Goal: Information Seeking & Learning: Compare options

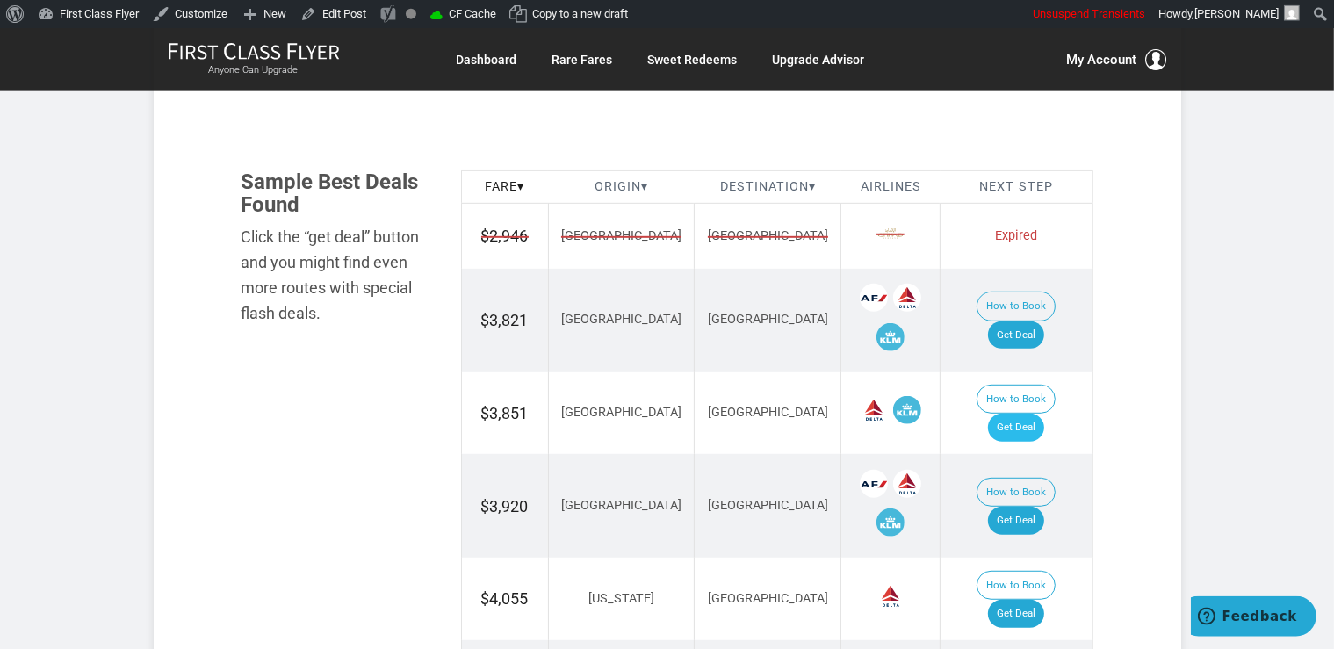
scroll to position [1019, 0]
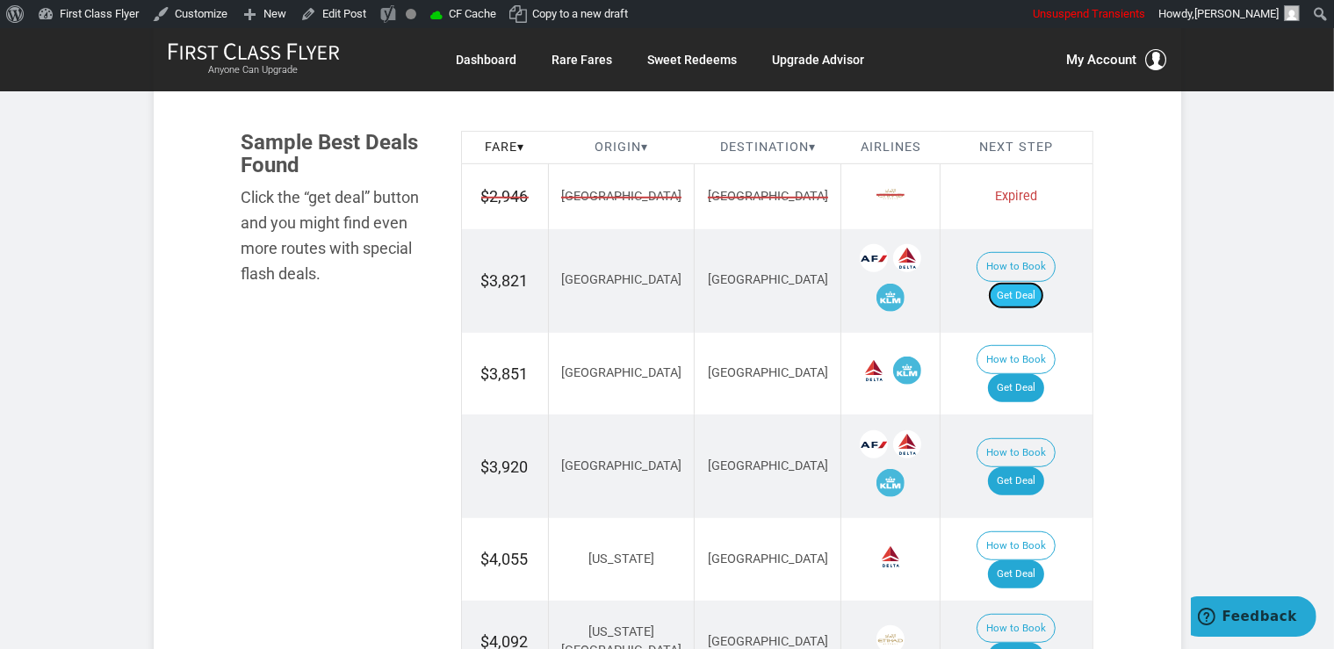
click at [1034, 282] on link "Get Deal" at bounding box center [1016, 296] width 56 height 28
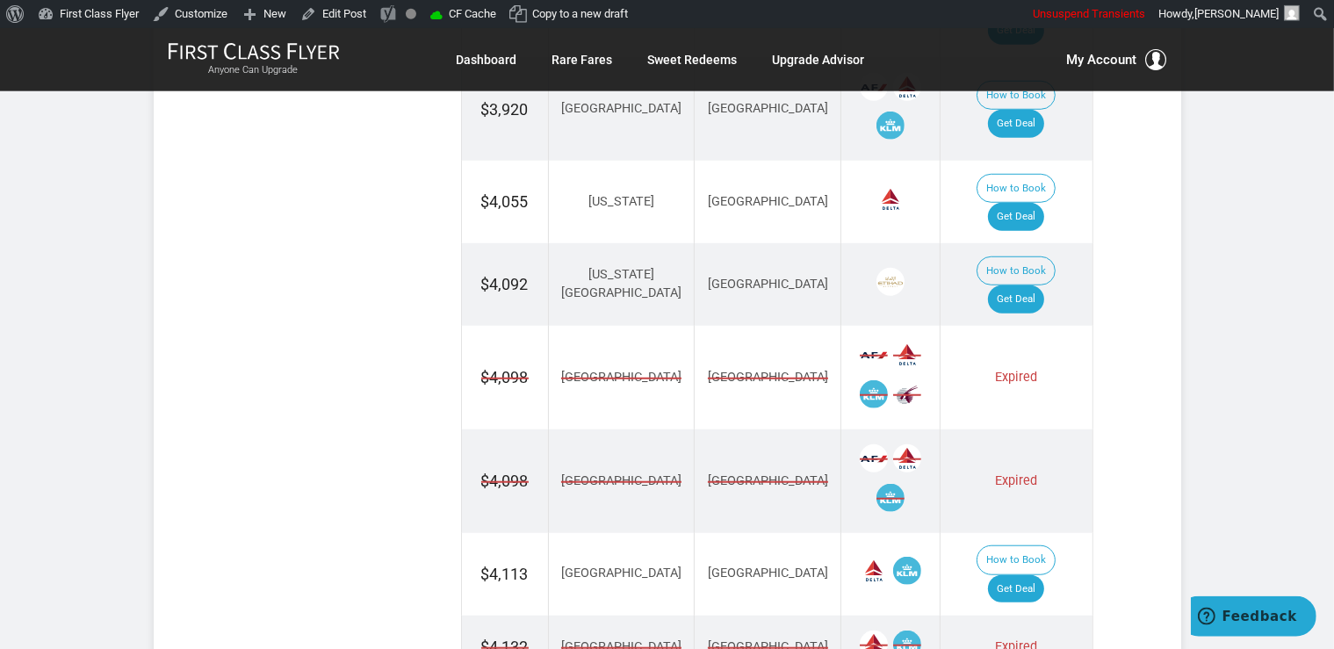
scroll to position [1391, 0]
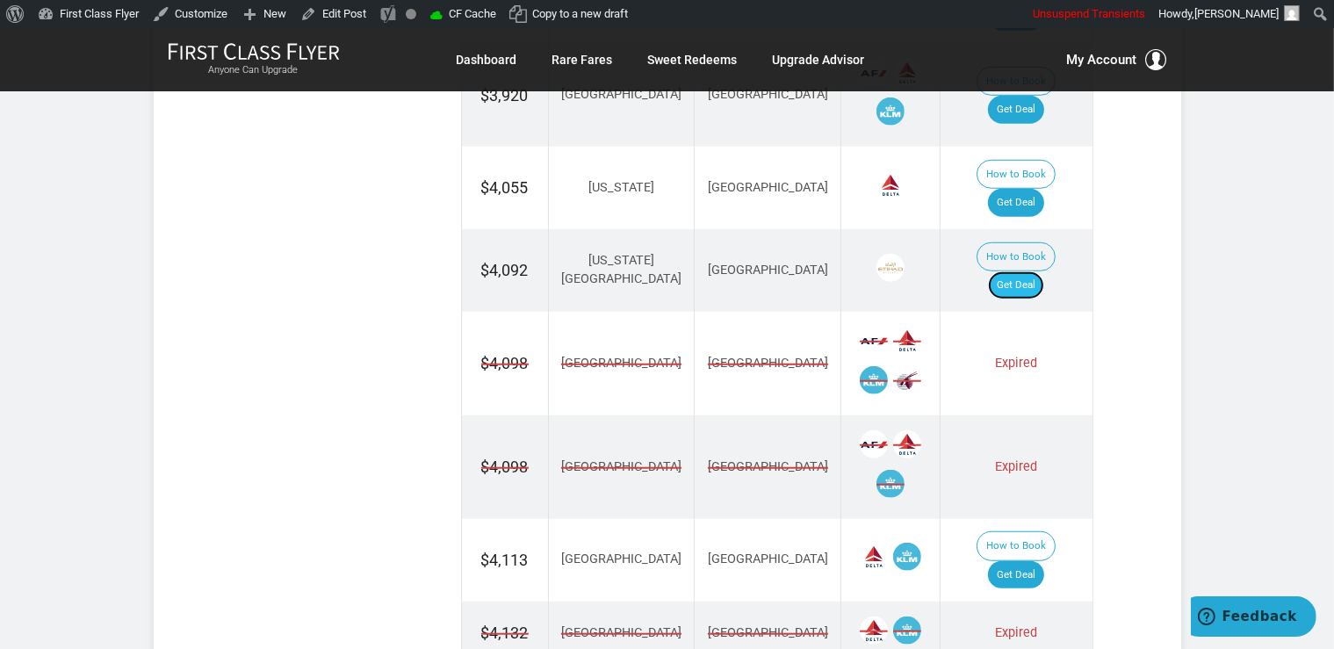
click at [1044, 271] on link "Get Deal" at bounding box center [1016, 285] width 56 height 28
click at [1017, 271] on link "Get Deal" at bounding box center [1016, 285] width 56 height 28
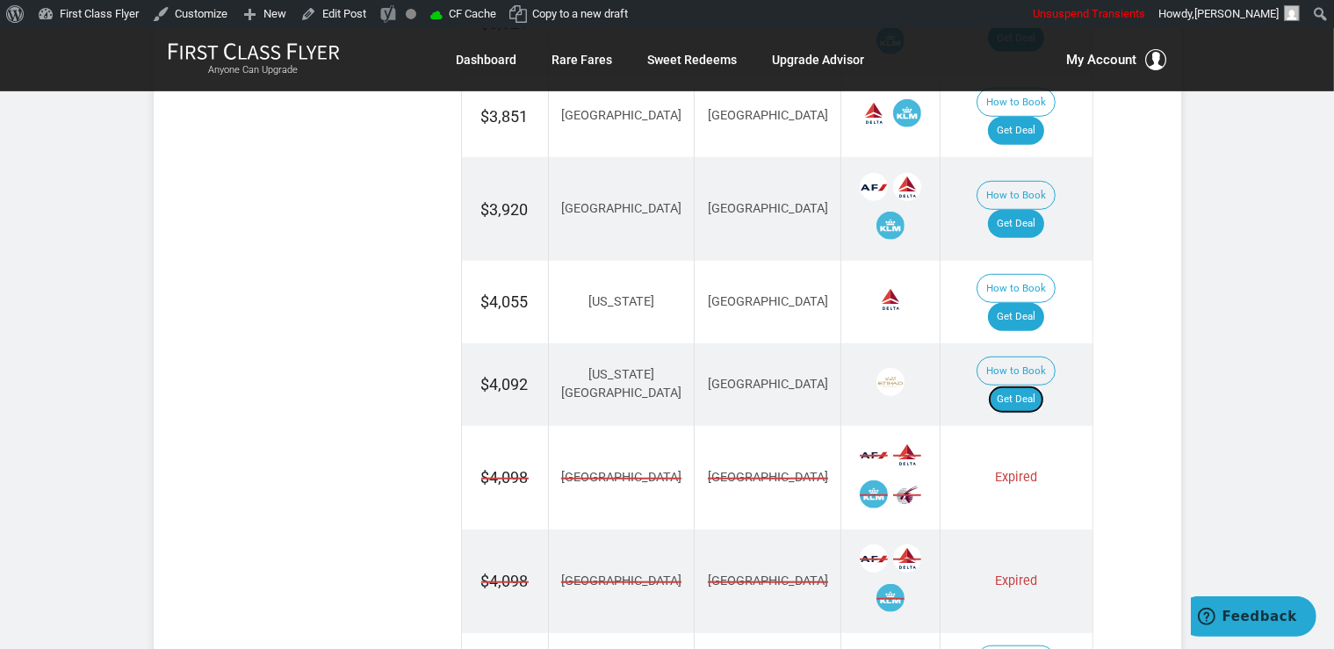
scroll to position [1113, 0]
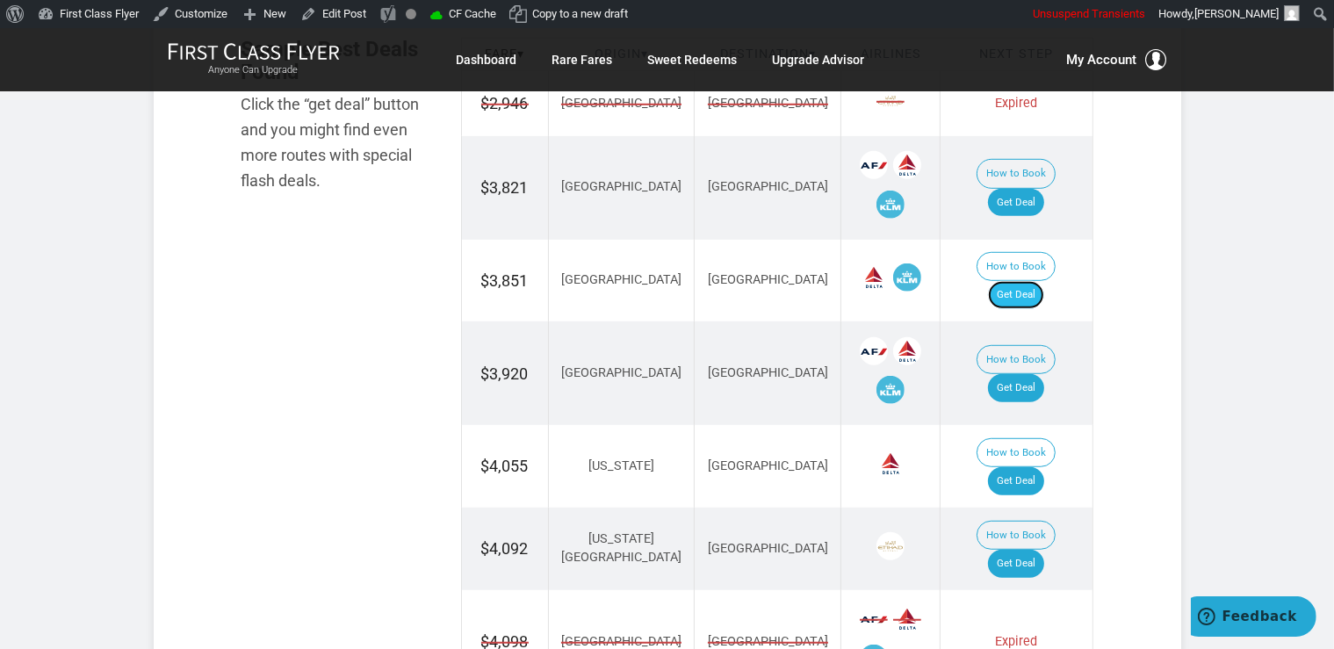
click at [1041, 281] on link "Get Deal" at bounding box center [1016, 295] width 56 height 28
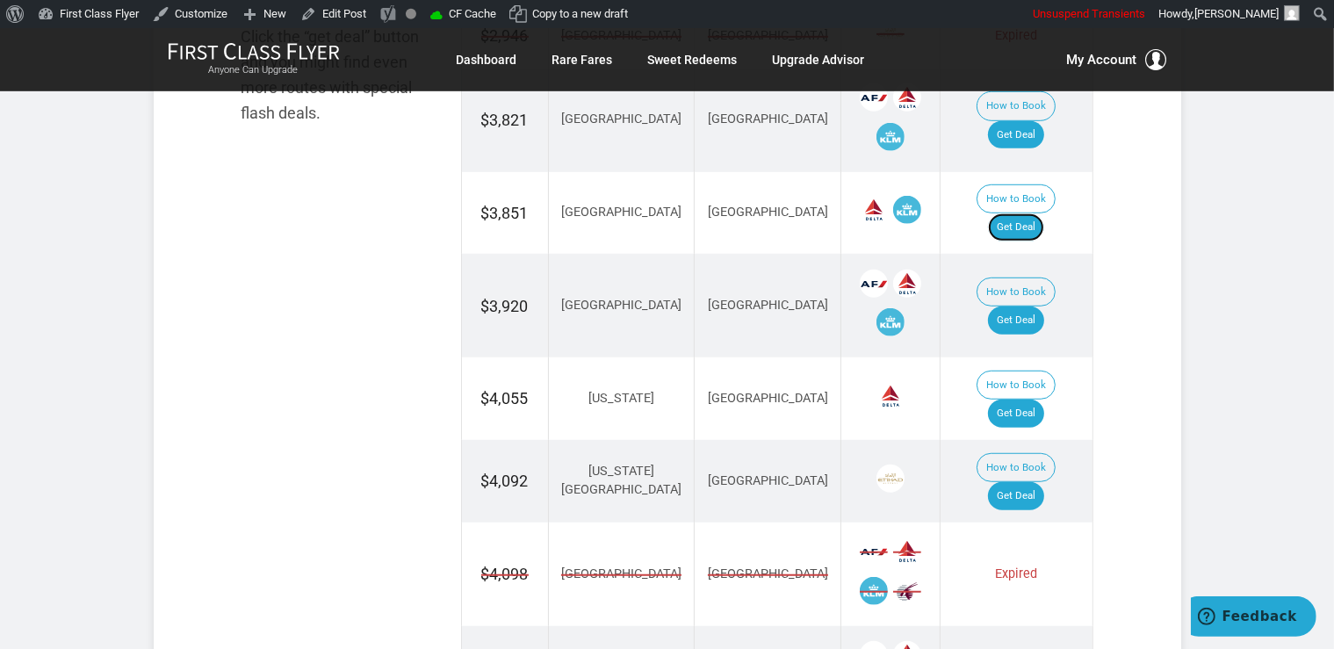
scroll to position [1205, 0]
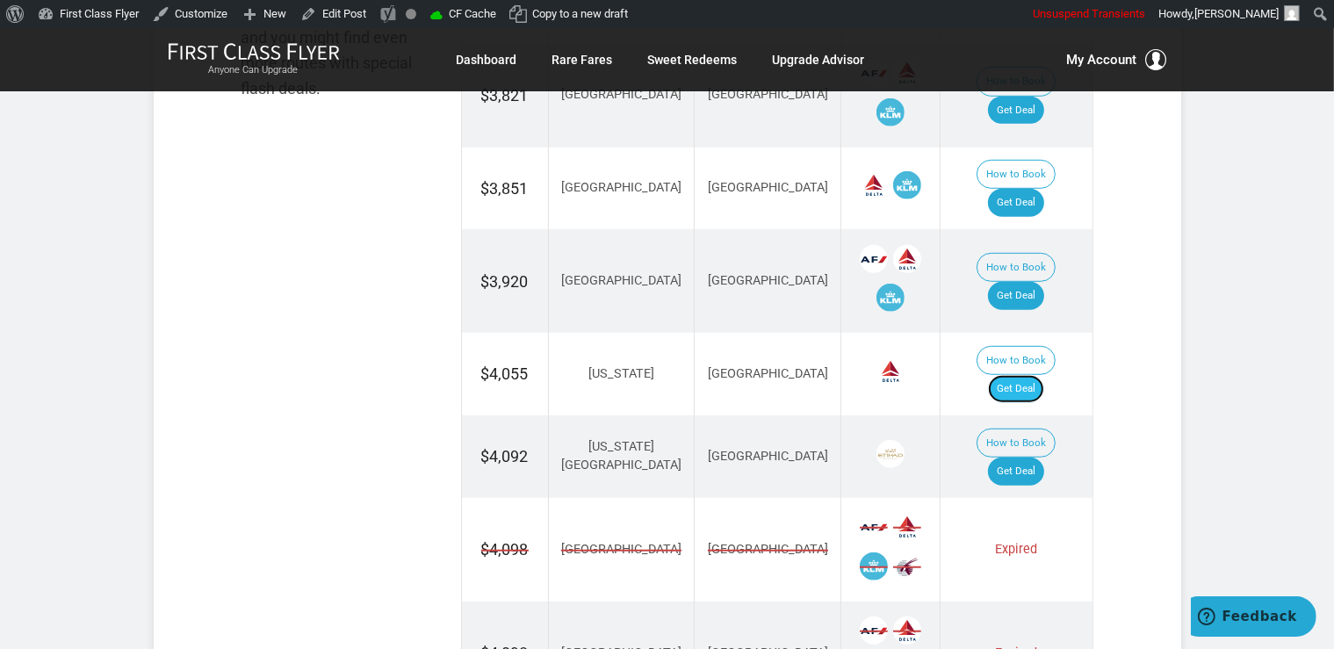
click at [1028, 375] on link "Get Deal" at bounding box center [1016, 389] width 56 height 28
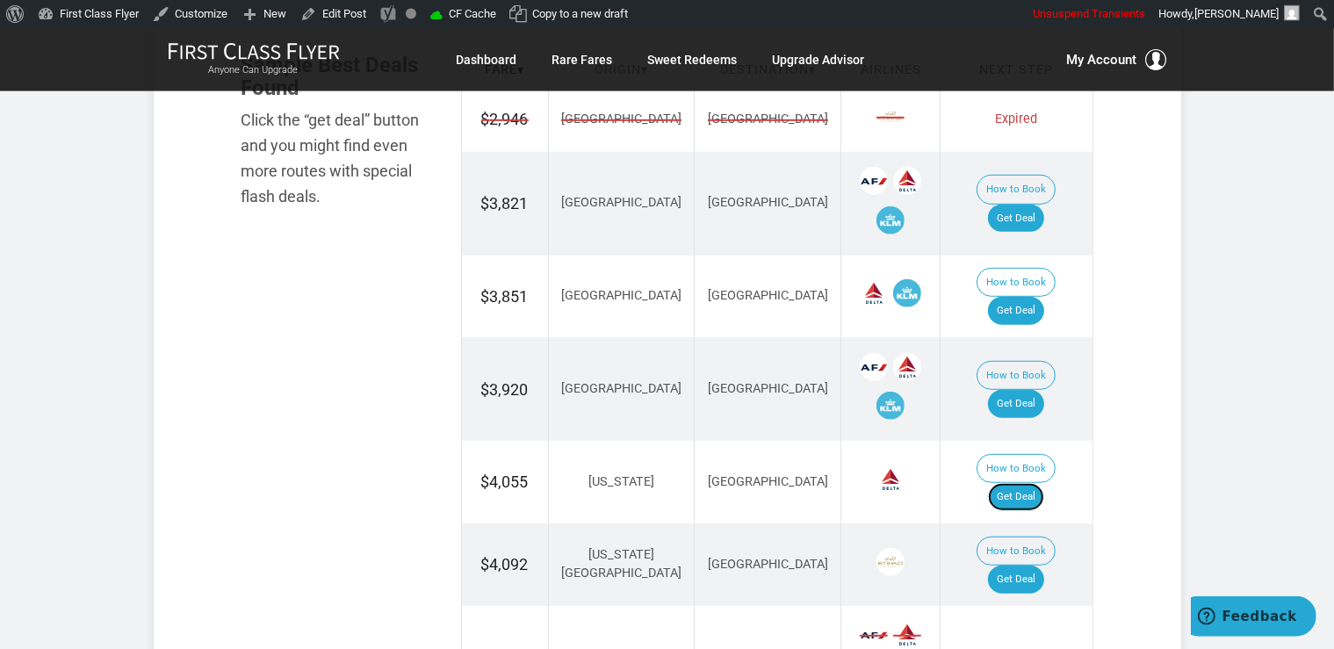
scroll to position [927, 0]
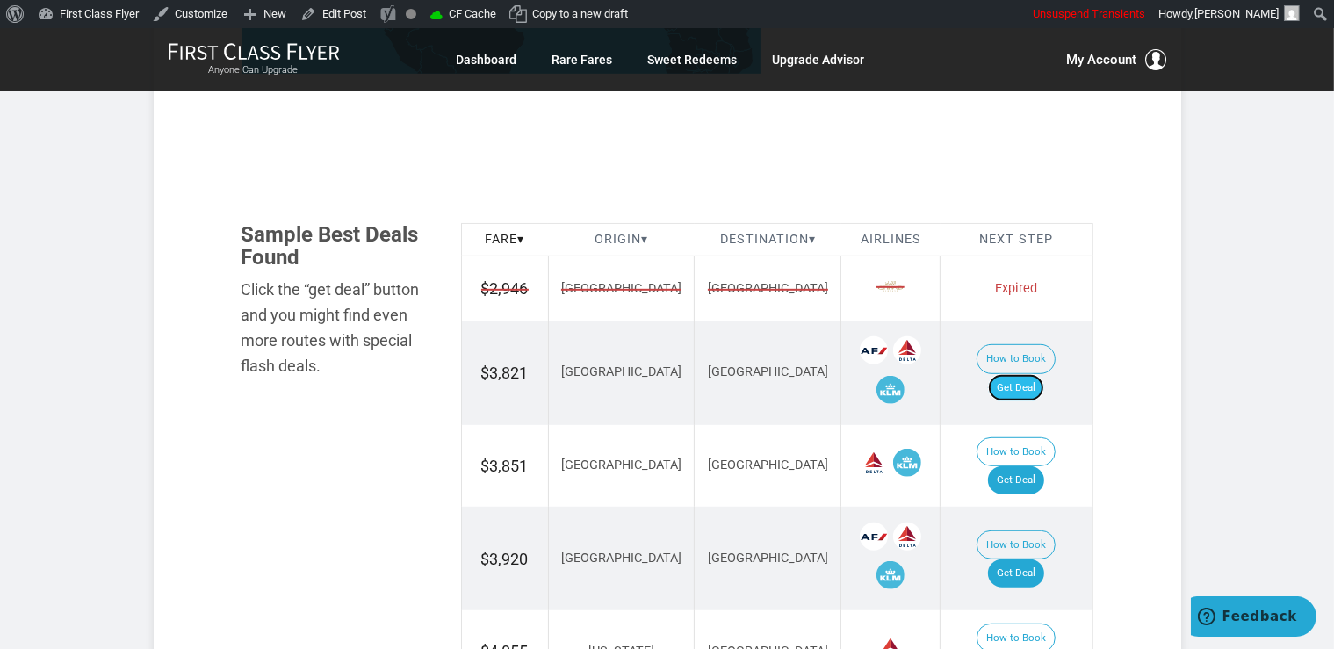
click at [1017, 374] on link "Get Deal" at bounding box center [1016, 388] width 56 height 28
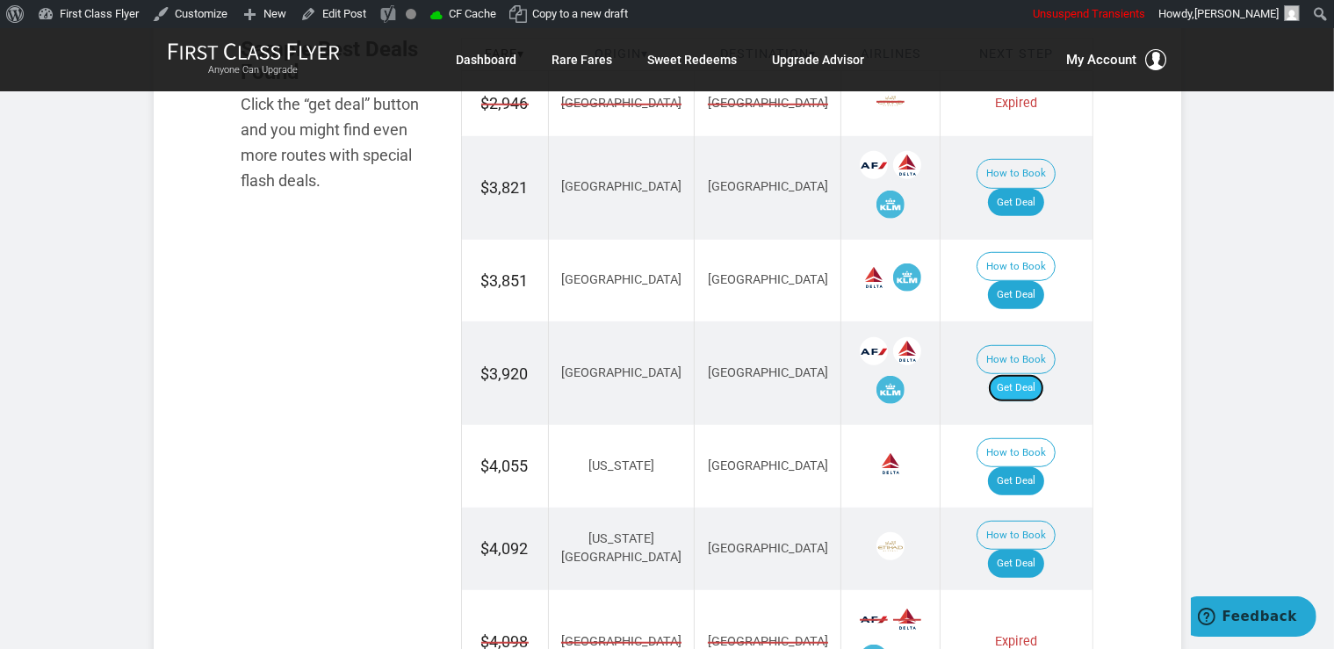
click at [1028, 374] on link "Get Deal" at bounding box center [1016, 388] width 56 height 28
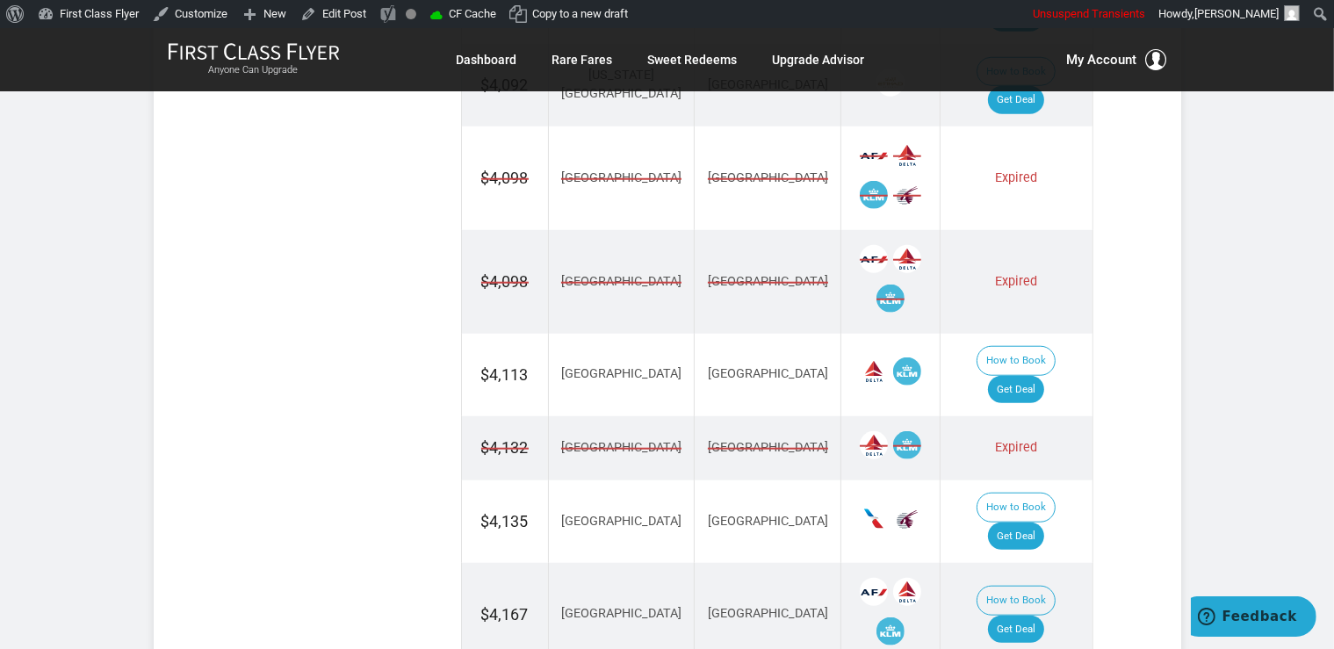
scroll to position [1761, 0]
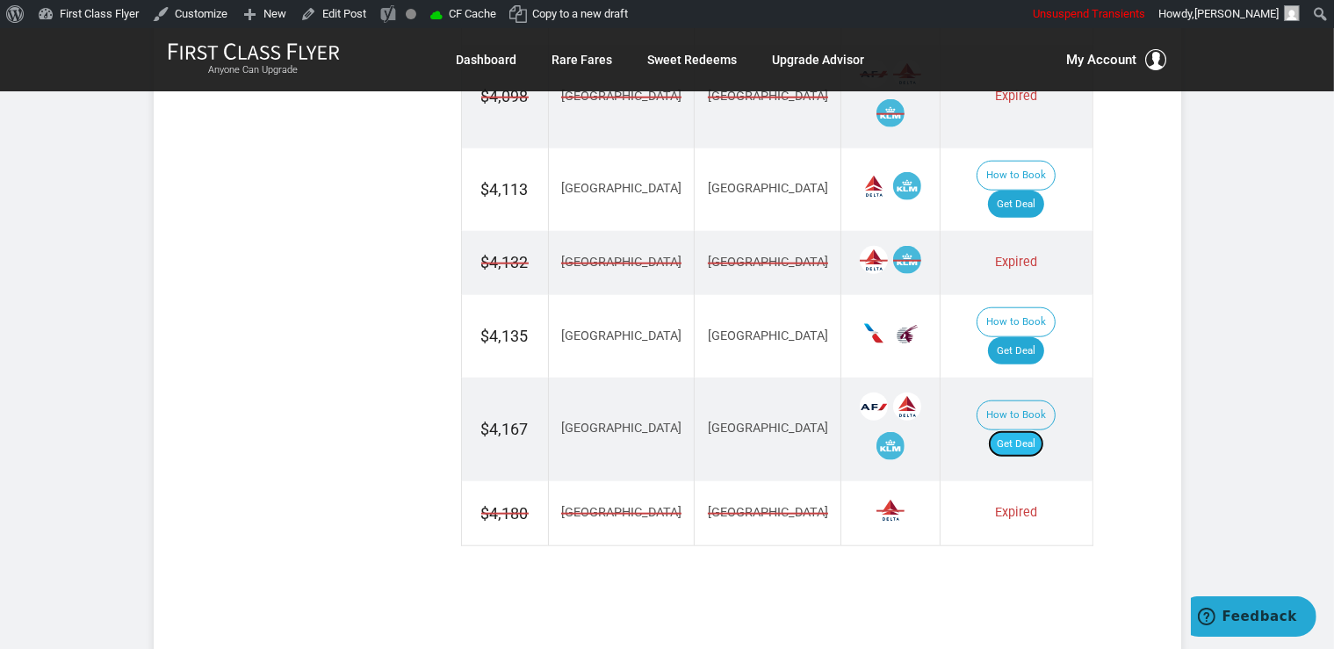
click at [1034, 430] on link "Get Deal" at bounding box center [1016, 444] width 56 height 28
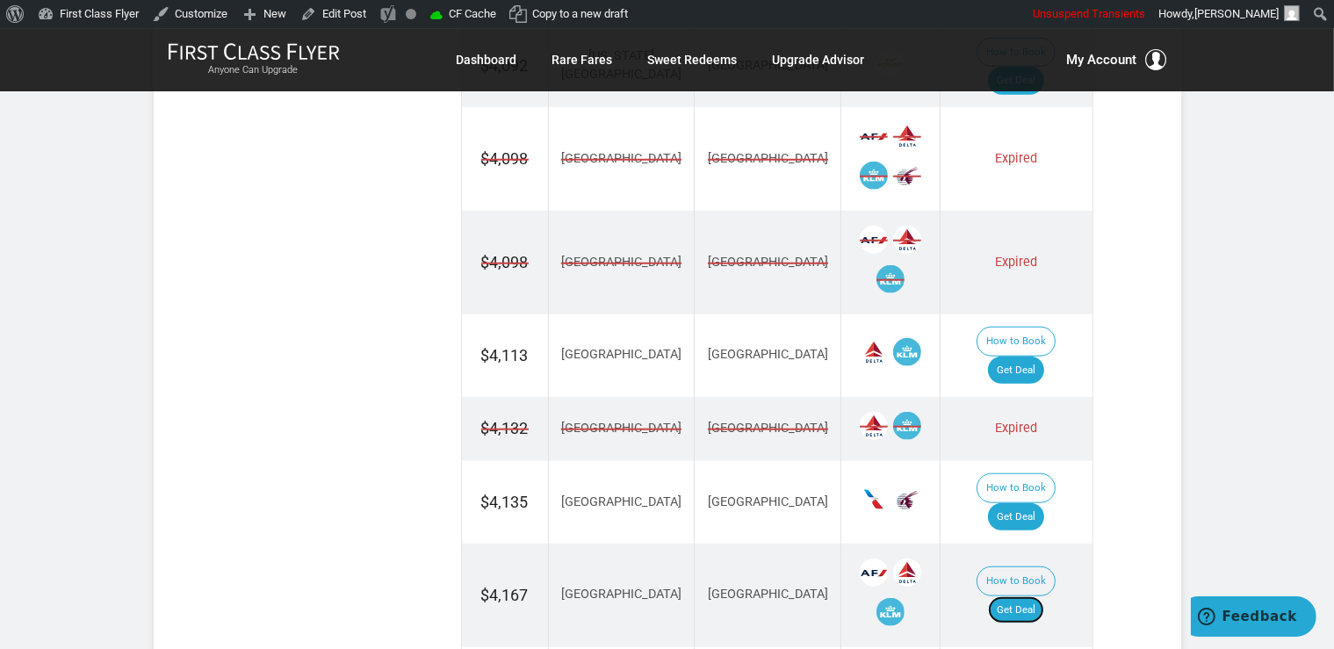
scroll to position [1576, 0]
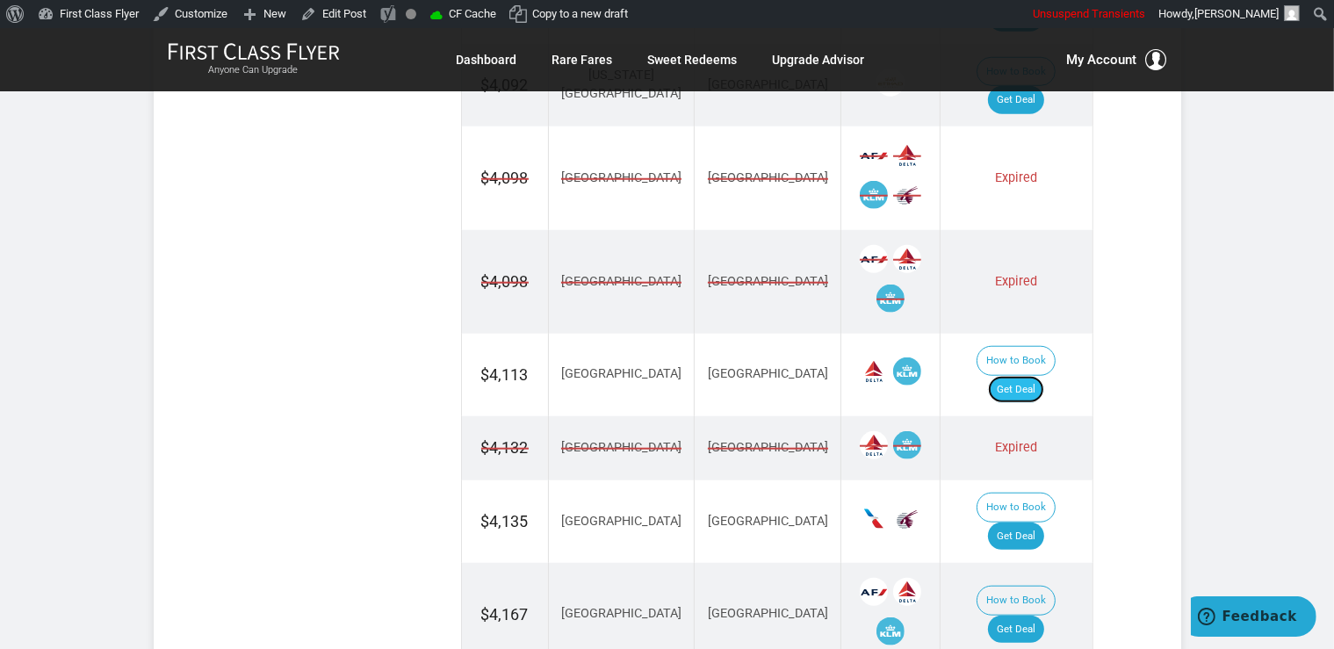
click at [1044, 376] on link "Get Deal" at bounding box center [1016, 390] width 56 height 28
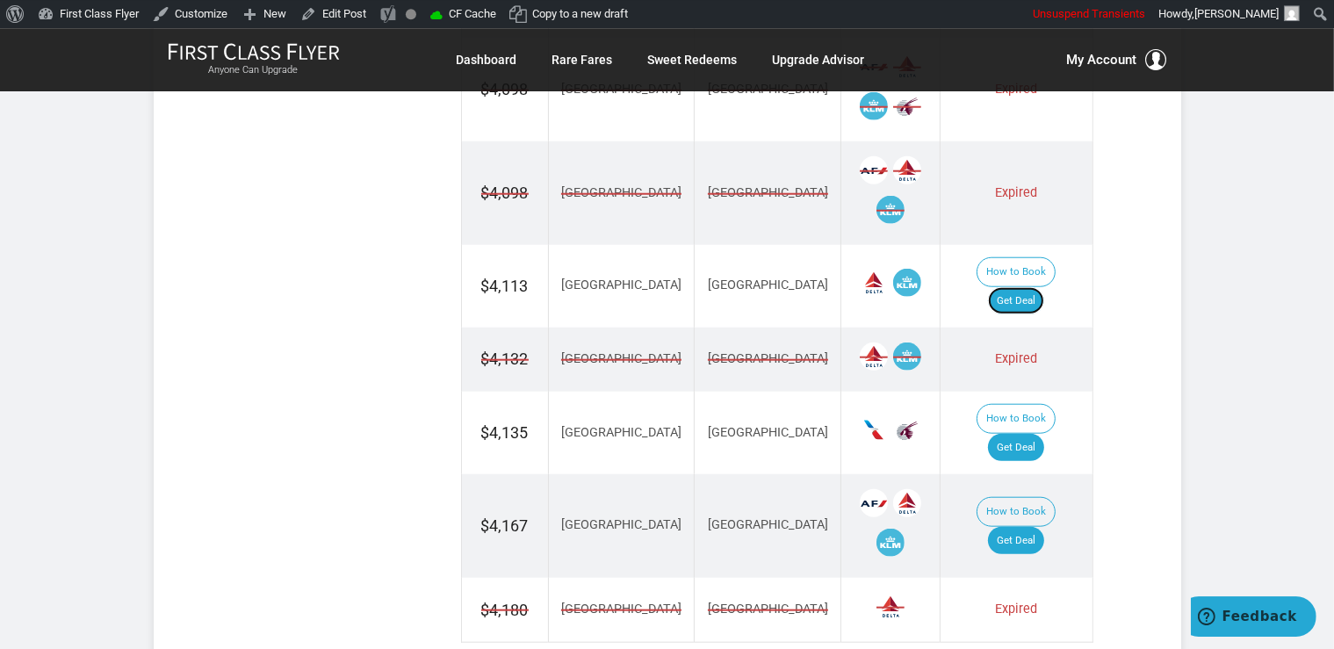
scroll to position [1668, 0]
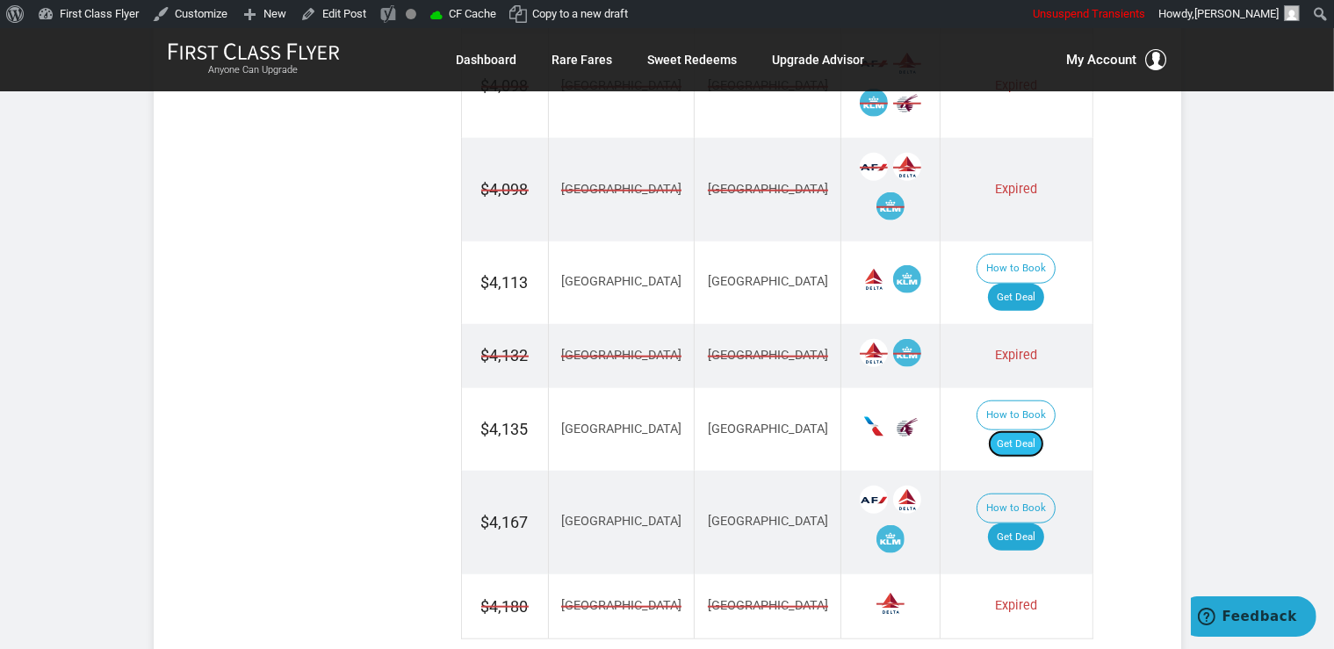
click at [1018, 430] on link "Get Deal" at bounding box center [1016, 444] width 56 height 28
click at [1038, 430] on link "Get Deal" at bounding box center [1016, 444] width 56 height 28
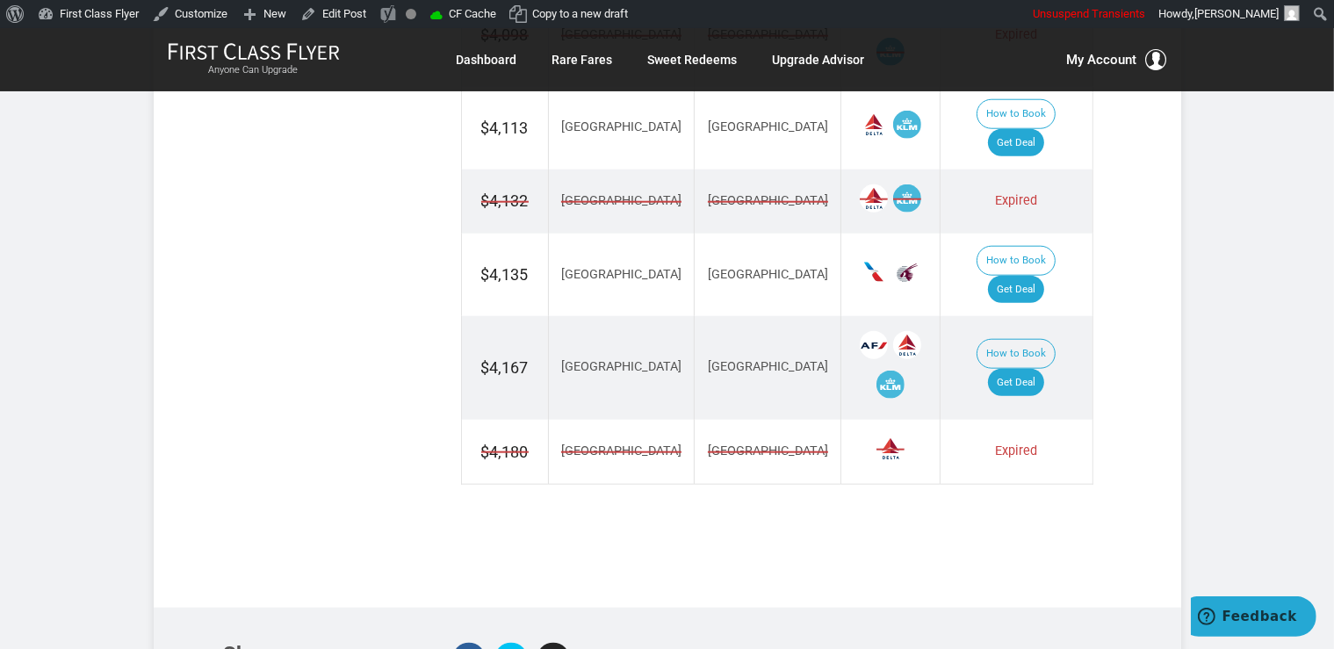
scroll to position [1855, 0]
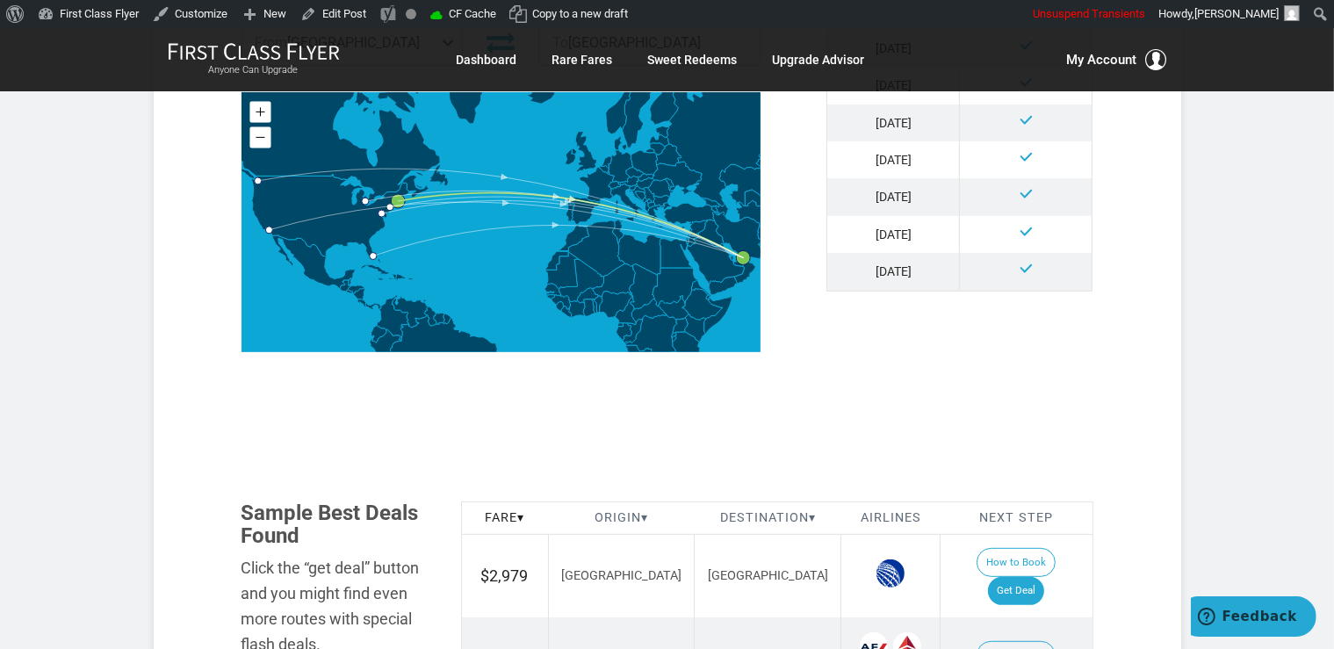
scroll to position [834, 0]
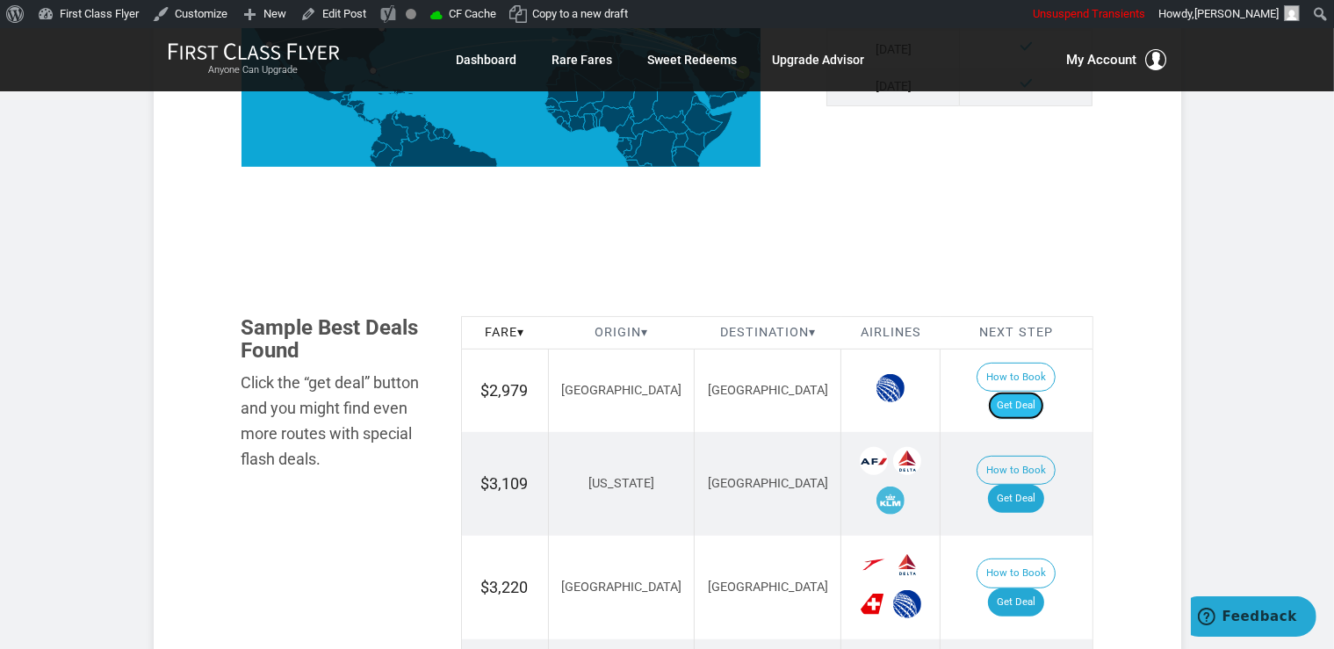
click at [1044, 392] on link "Get Deal" at bounding box center [1016, 406] width 56 height 28
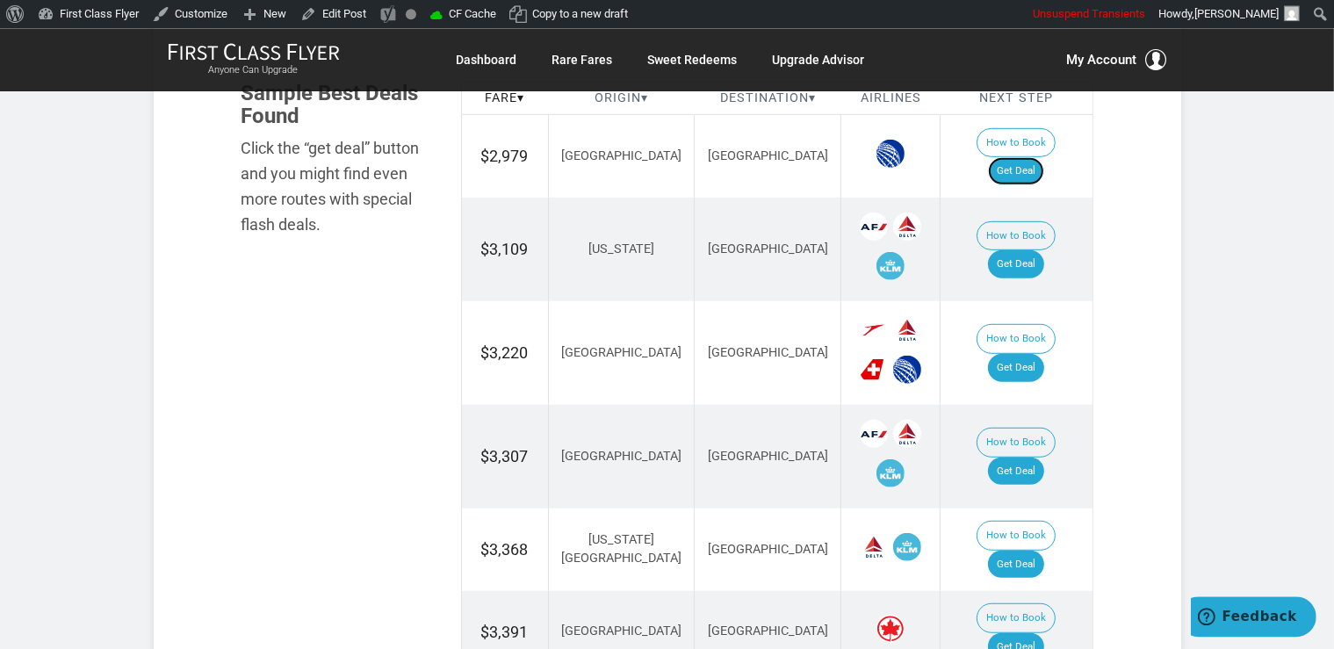
scroll to position [1113, 0]
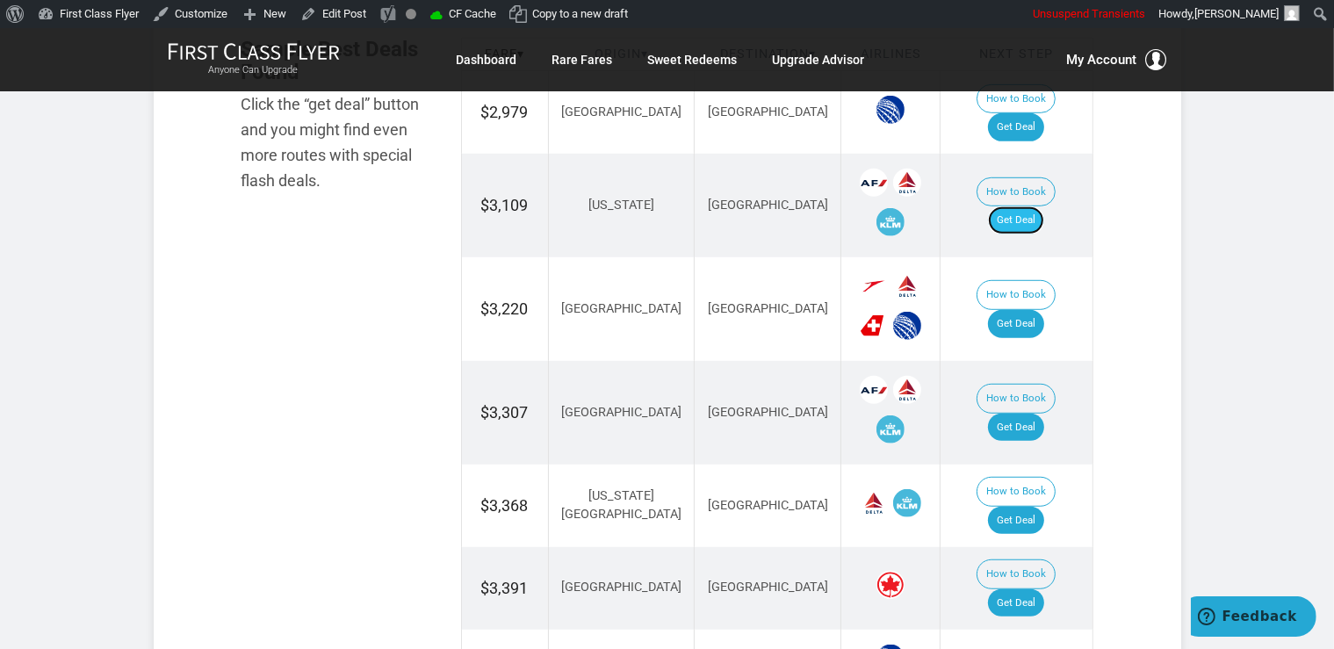
click at [1036, 206] on link "Get Deal" at bounding box center [1016, 220] width 56 height 28
drag, startPoint x: 1027, startPoint y: 293, endPoint x: 1027, endPoint y: 304, distance: 10.5
click at [1027, 310] on link "Get Deal" at bounding box center [1016, 324] width 56 height 28
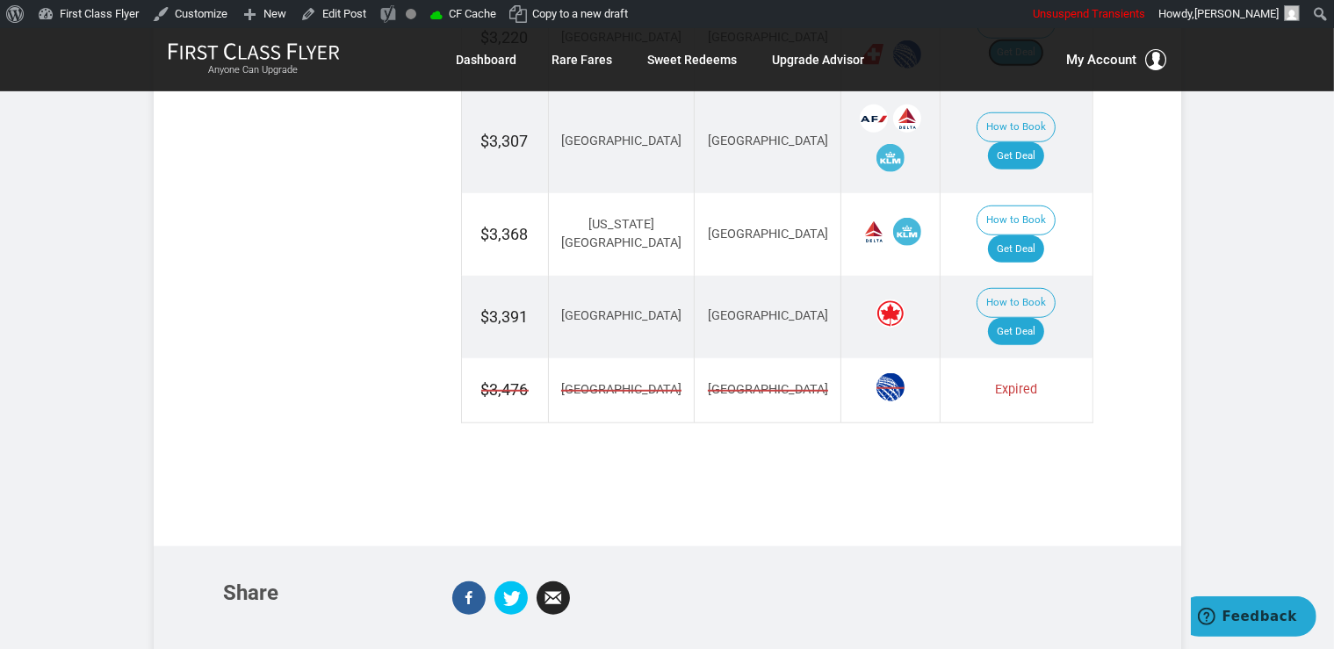
scroll to position [1391, 0]
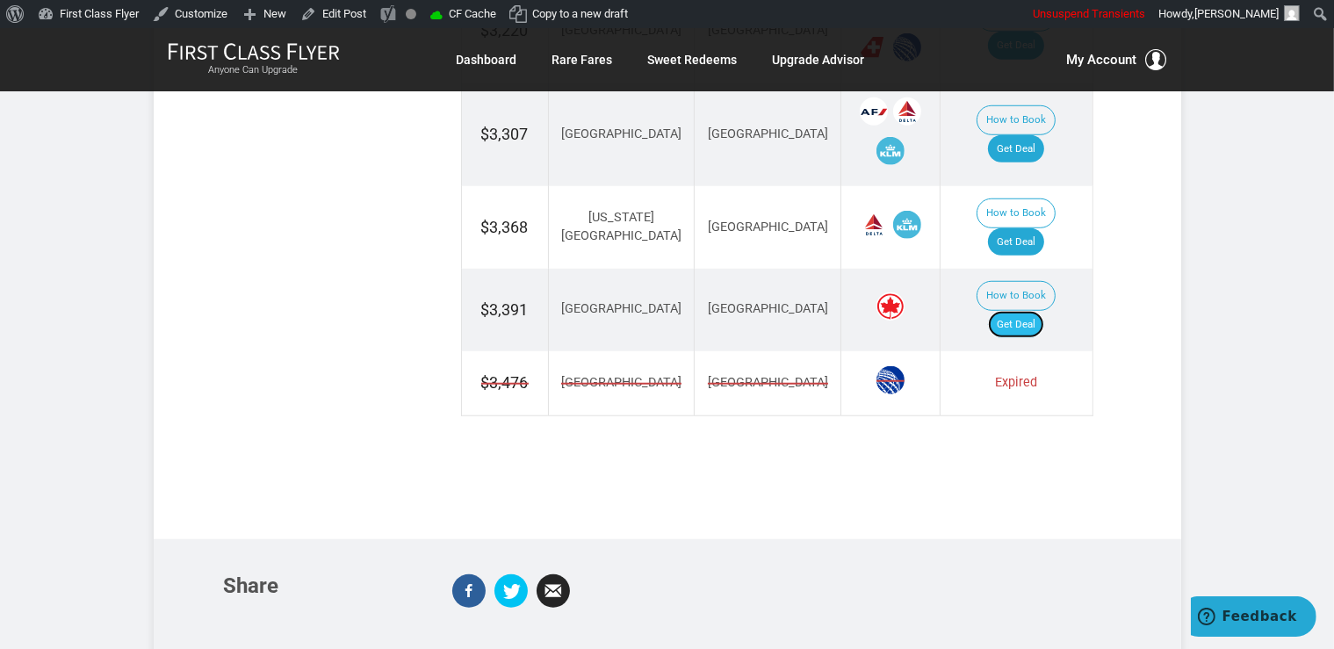
click at [1040, 311] on link "Get Deal" at bounding box center [1016, 325] width 56 height 28
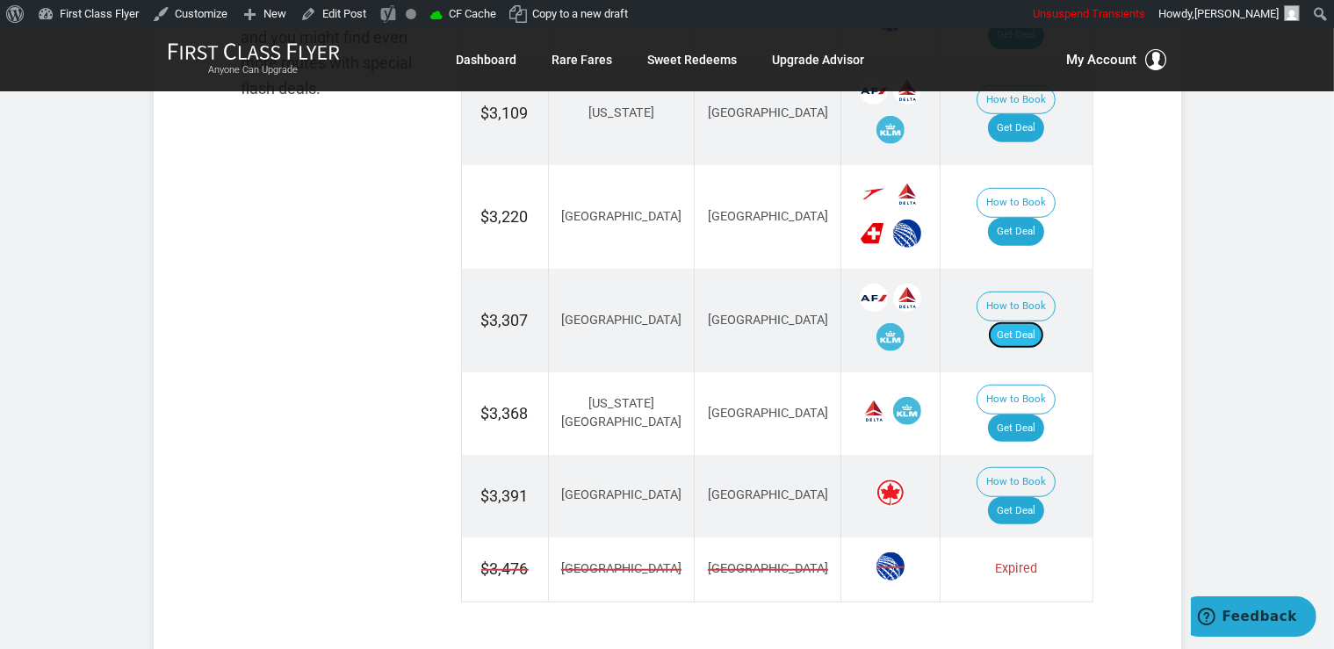
click at [1034, 321] on link "Get Deal" at bounding box center [1016, 335] width 56 height 28
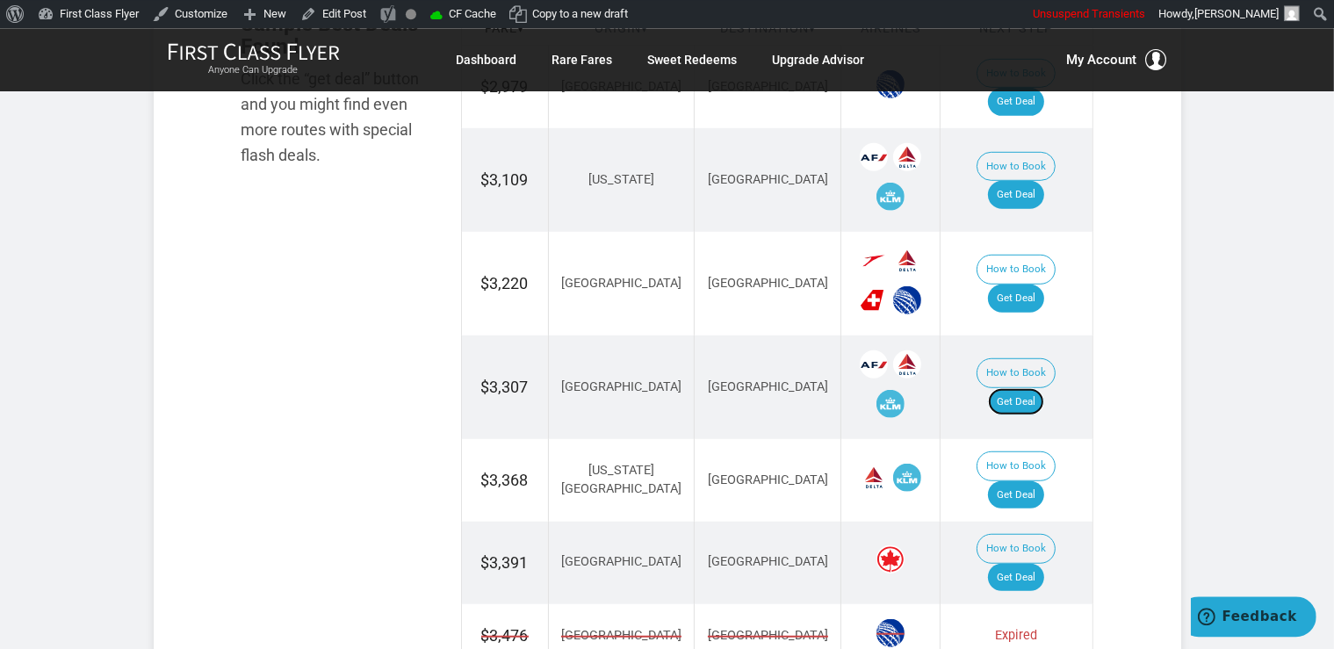
scroll to position [1324, 0]
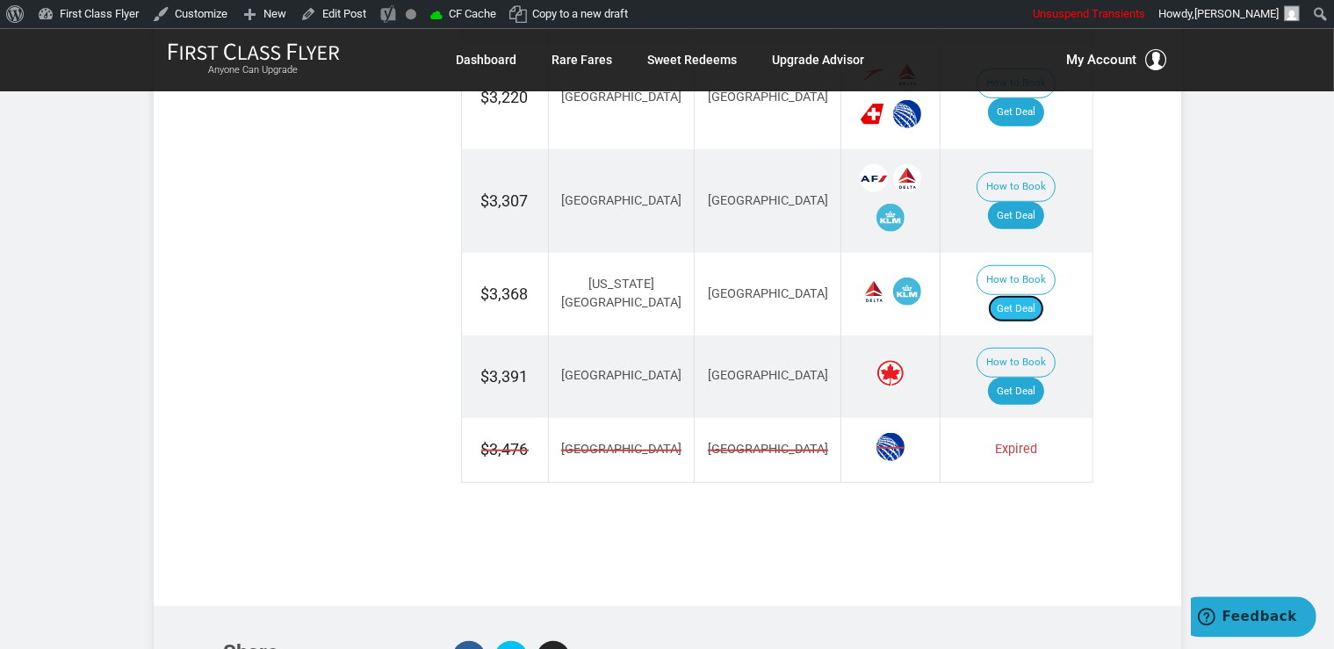
click at [1017, 295] on link "Get Deal" at bounding box center [1016, 309] width 56 height 28
click at [1023, 295] on link "Get Deal" at bounding box center [1016, 309] width 56 height 28
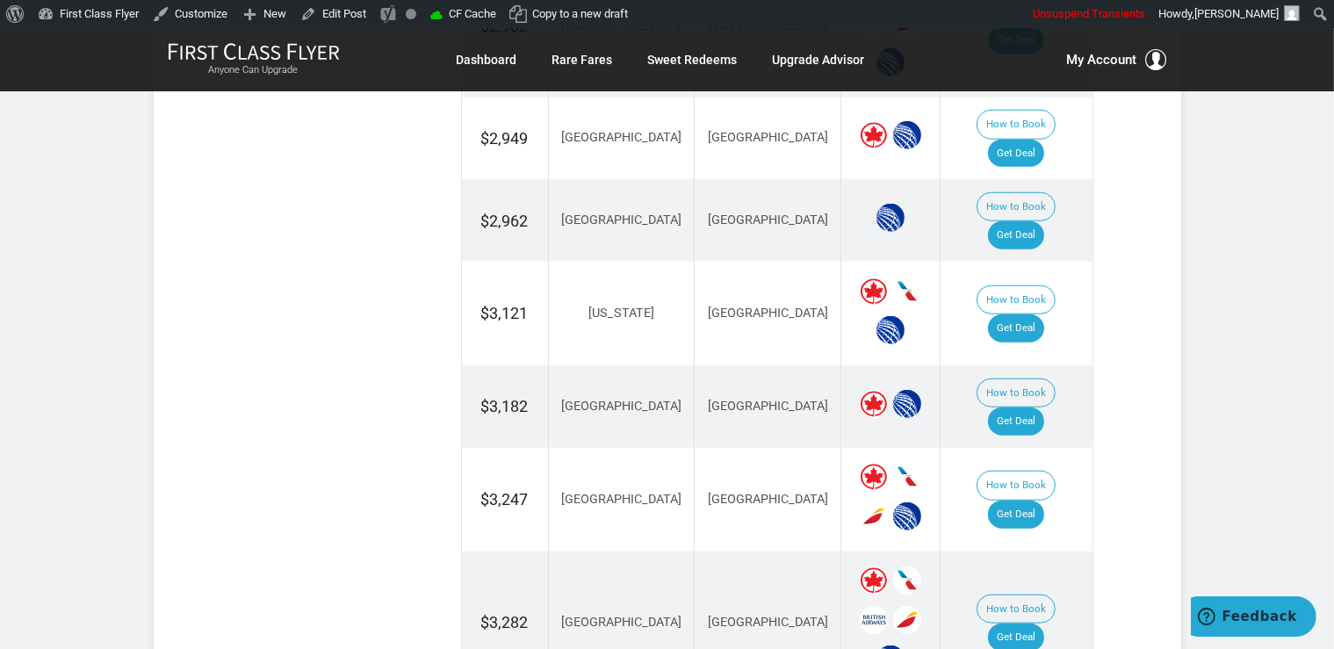
scroll to position [1668, 0]
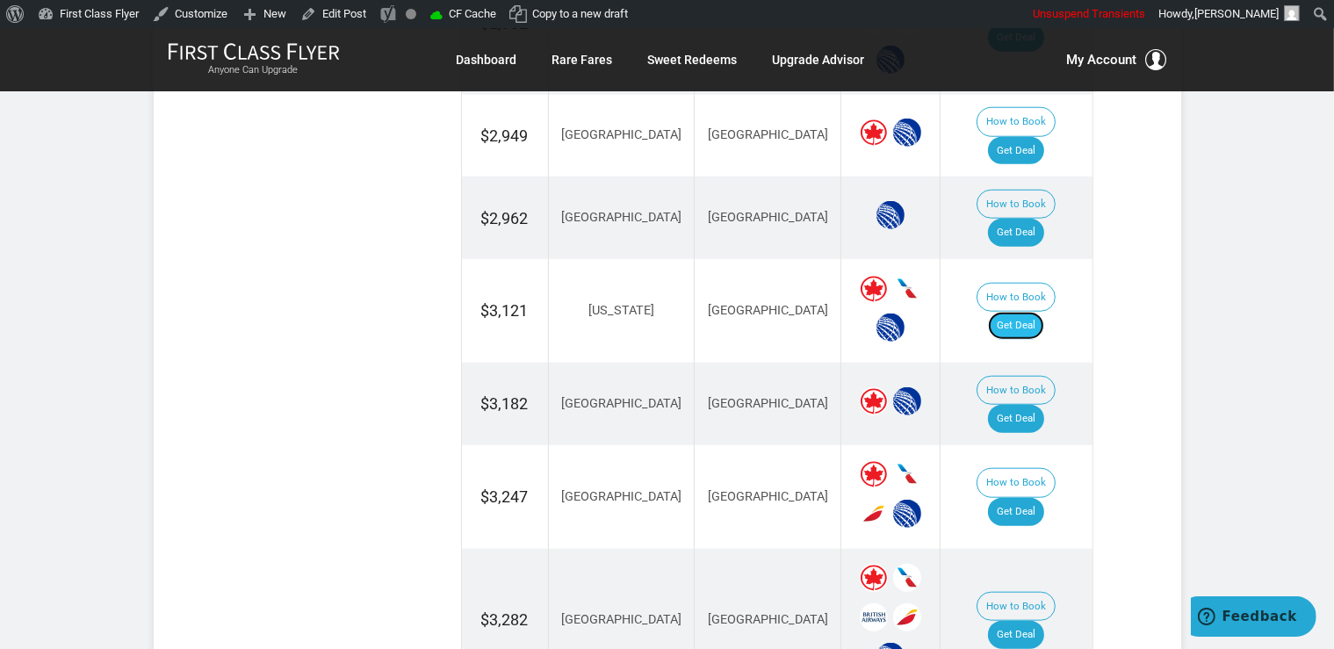
click at [1041, 312] on link "Get Deal" at bounding box center [1016, 326] width 56 height 28
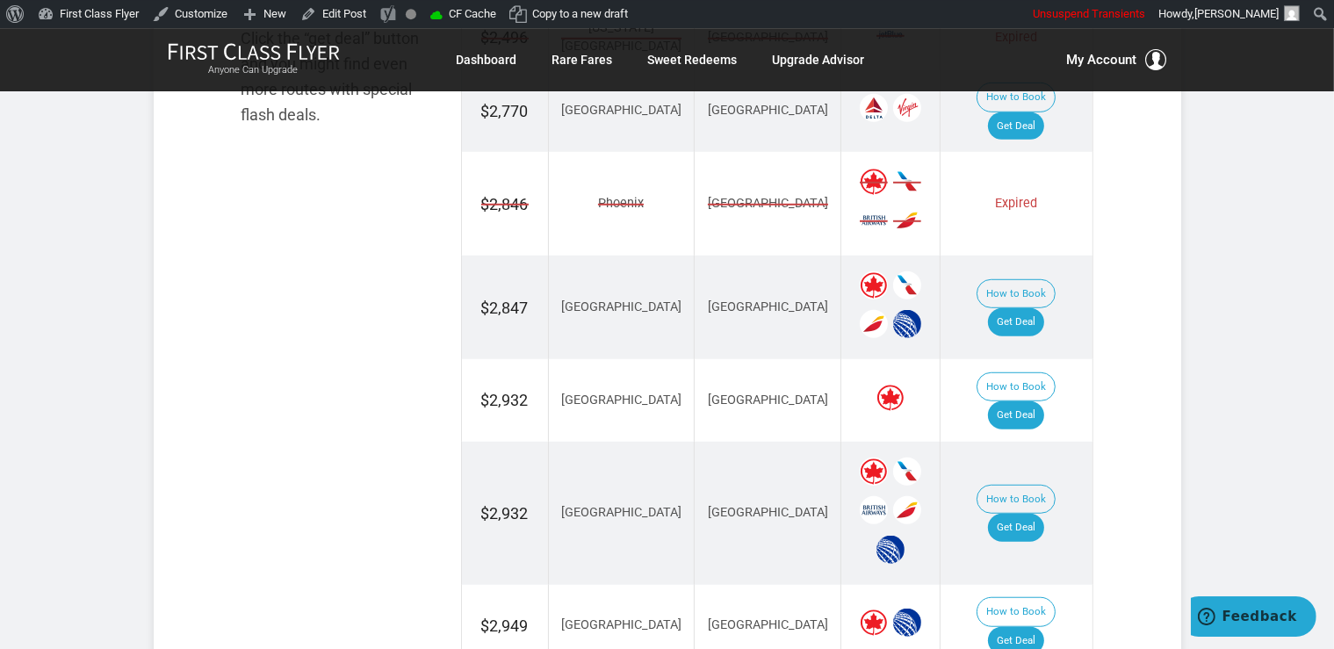
scroll to position [1113, 0]
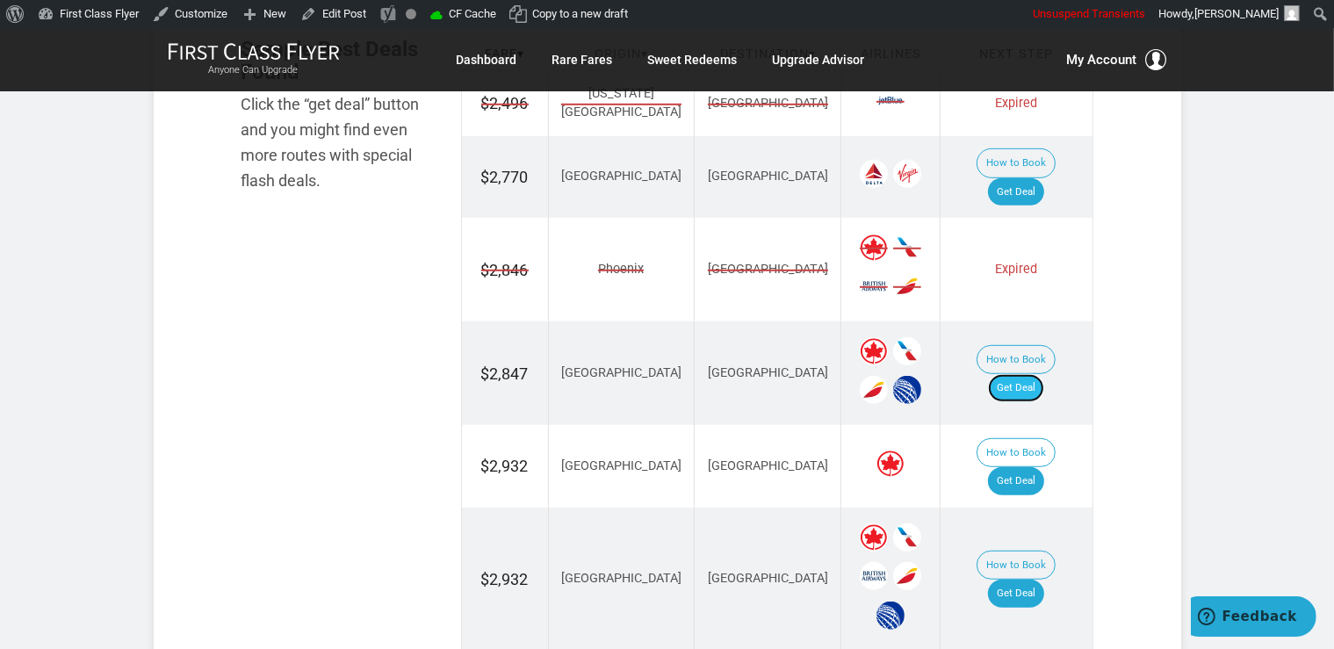
click at [1044, 374] on link "Get Deal" at bounding box center [1016, 388] width 56 height 28
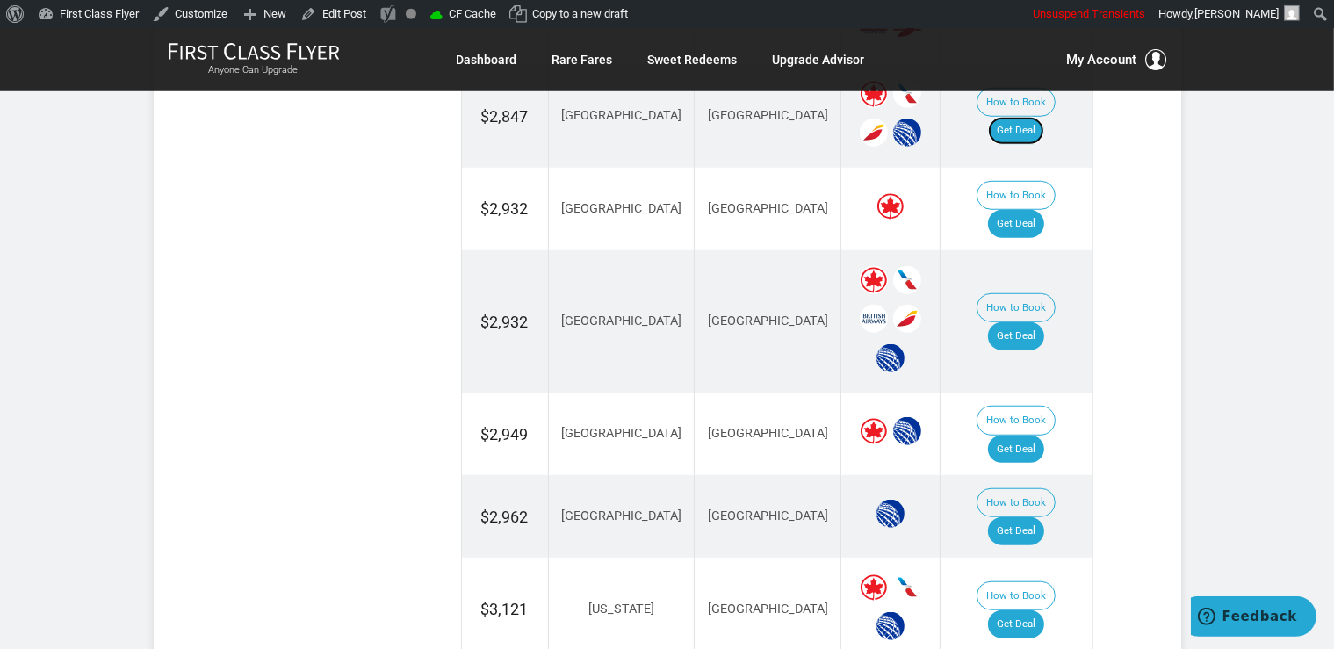
scroll to position [1391, 0]
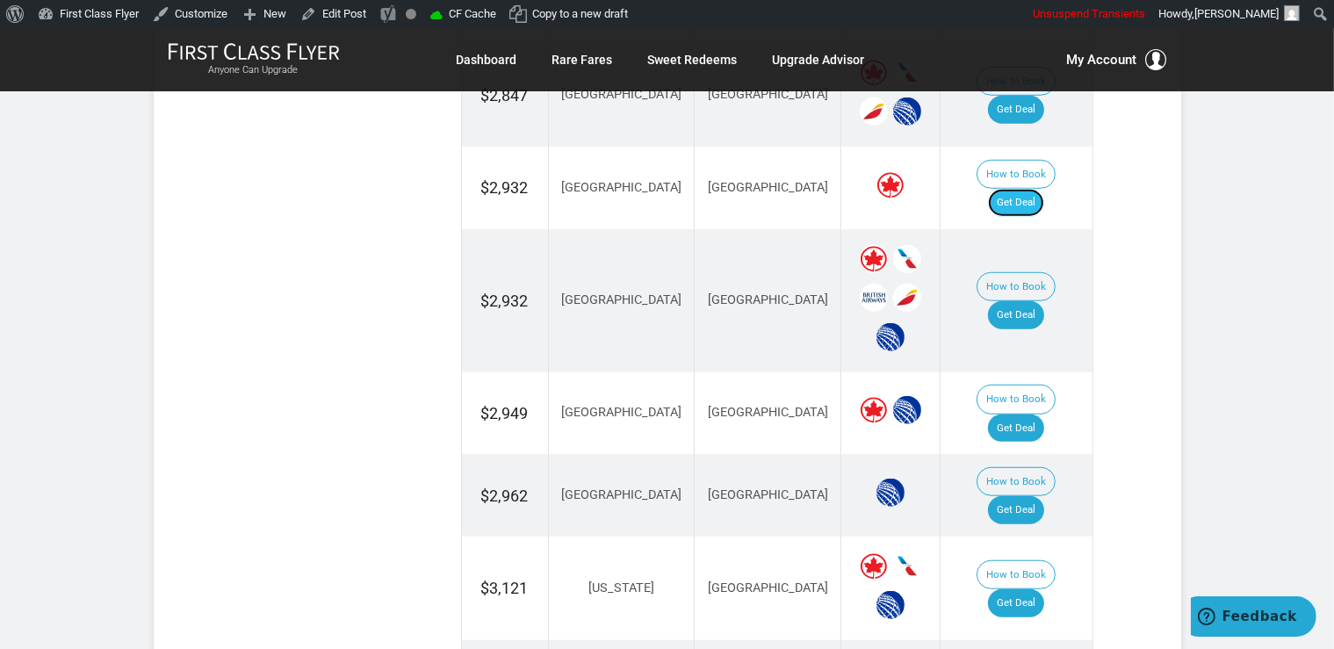
click at [1039, 189] on link "Get Deal" at bounding box center [1016, 203] width 56 height 28
click at [1031, 301] on link "Get Deal" at bounding box center [1016, 315] width 56 height 28
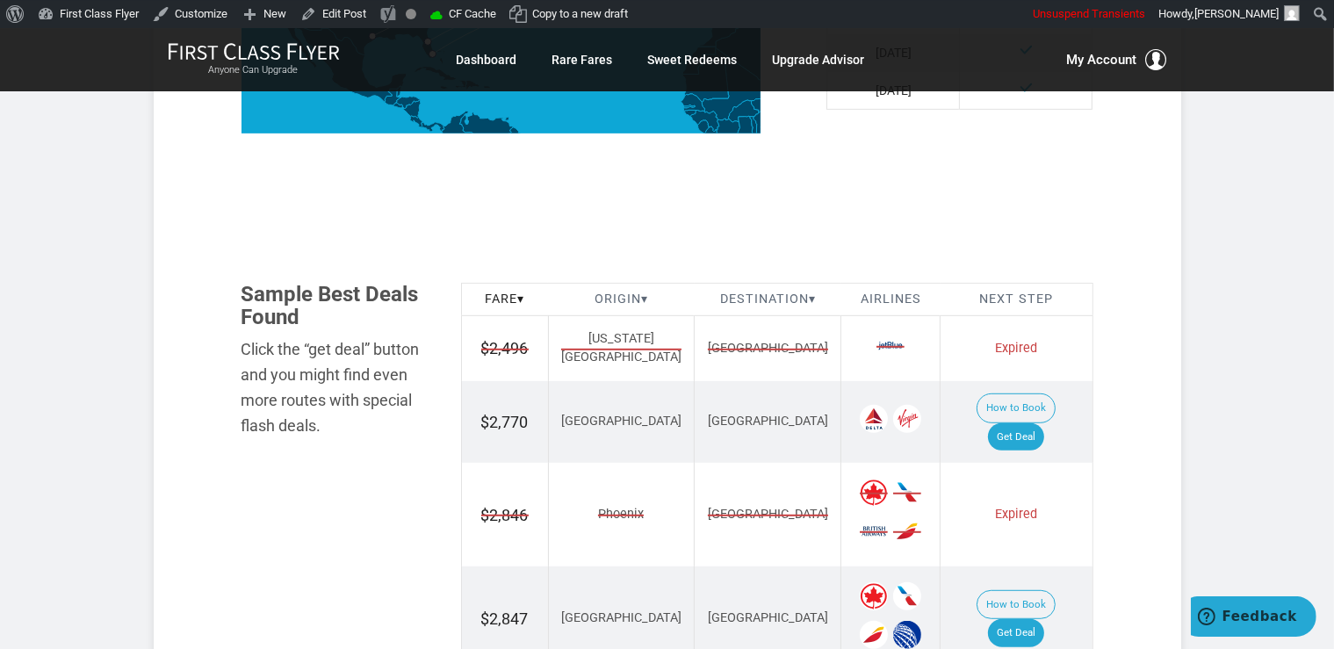
scroll to position [927, 0]
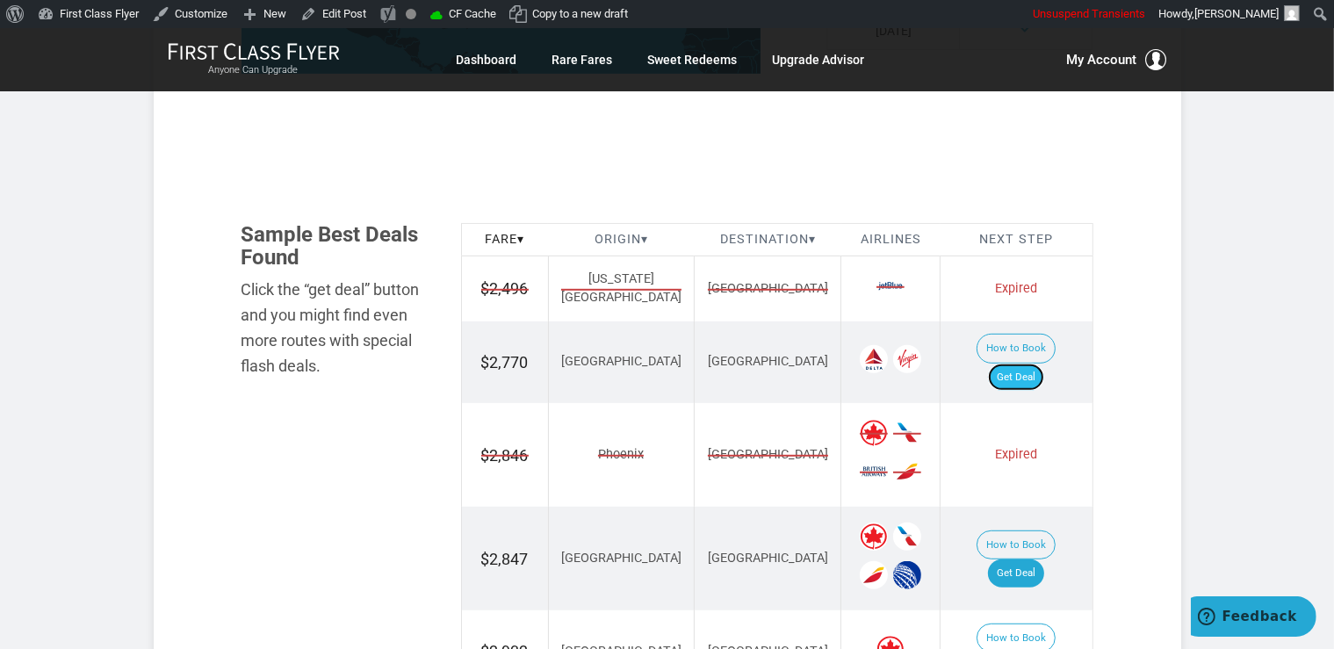
click at [1016, 364] on link "Get Deal" at bounding box center [1016, 378] width 56 height 28
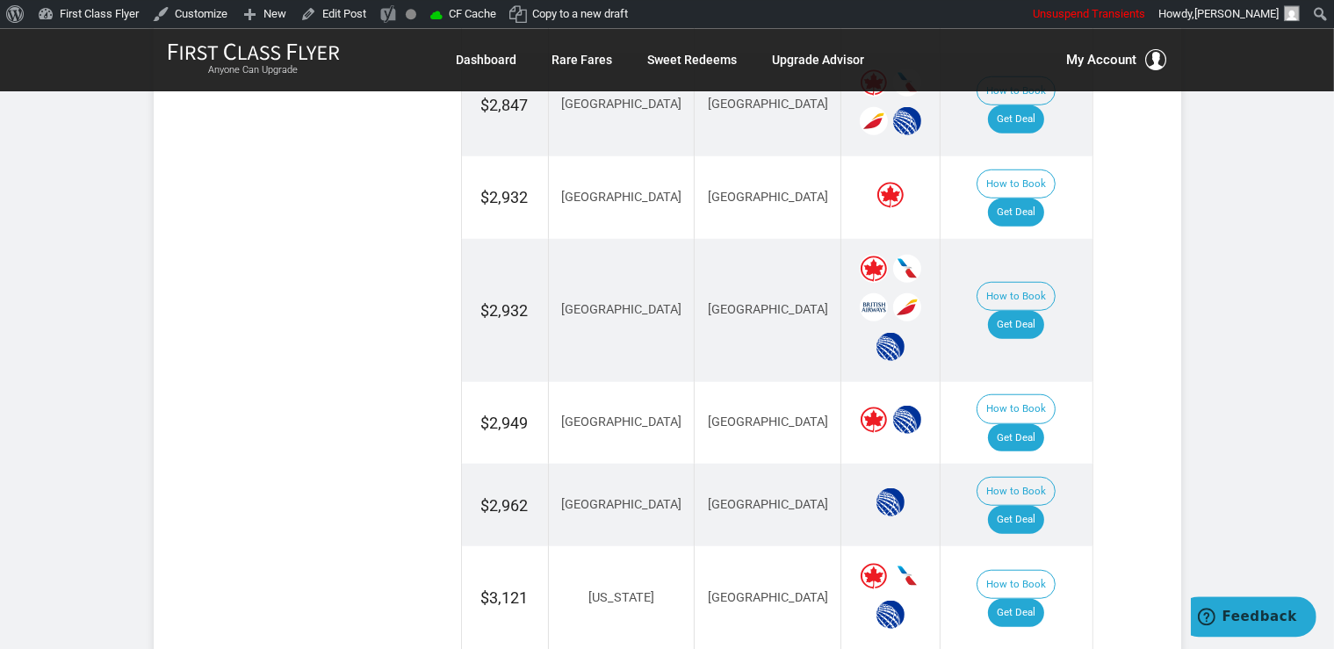
scroll to position [1483, 0]
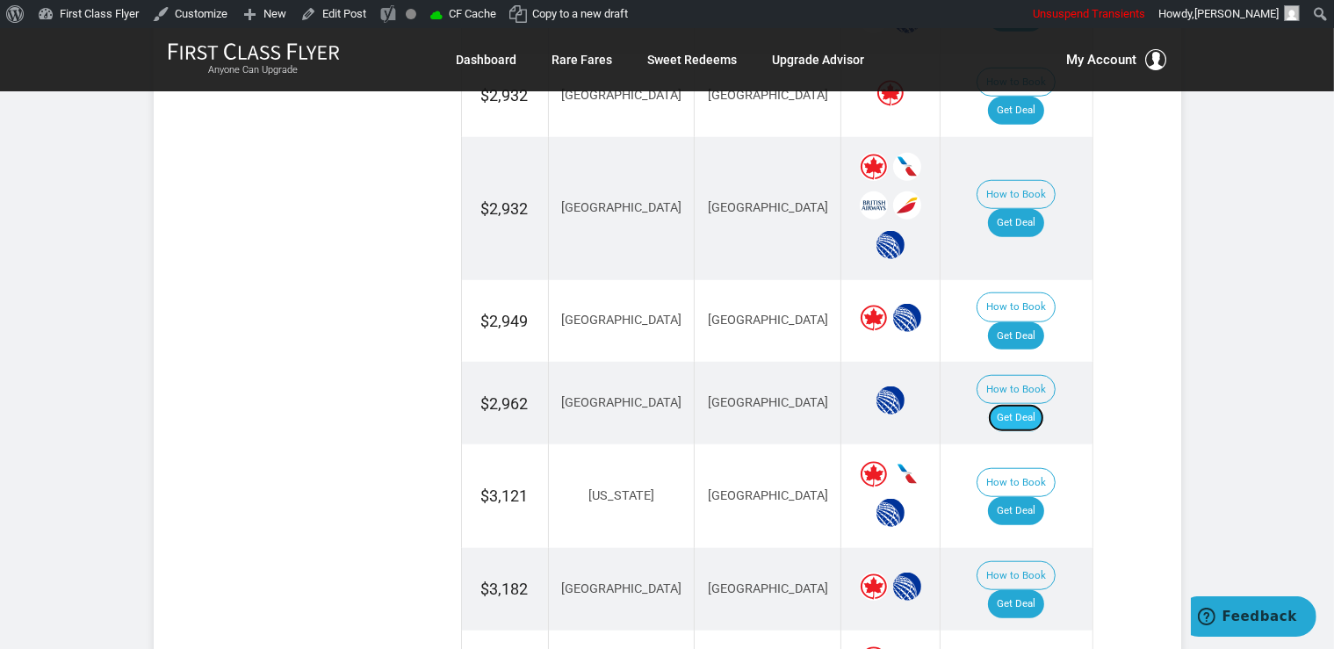
click at [1035, 404] on link "Get Deal" at bounding box center [1016, 418] width 56 height 28
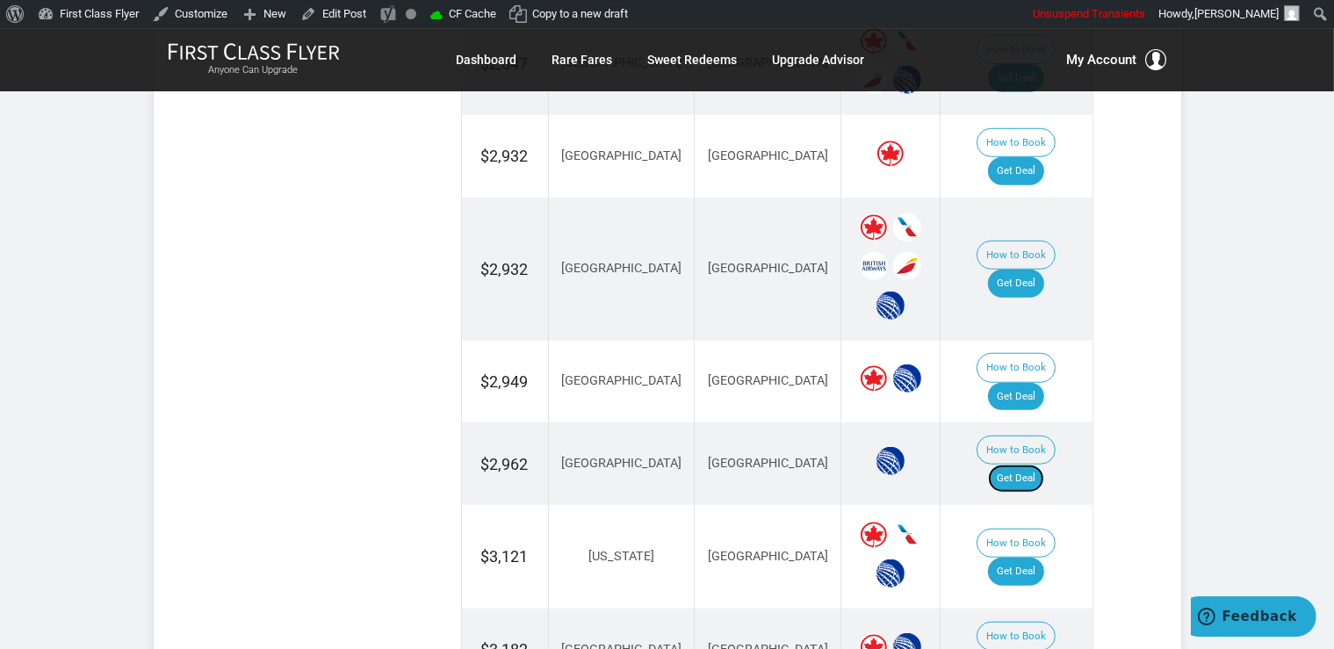
scroll to position [1391, 0]
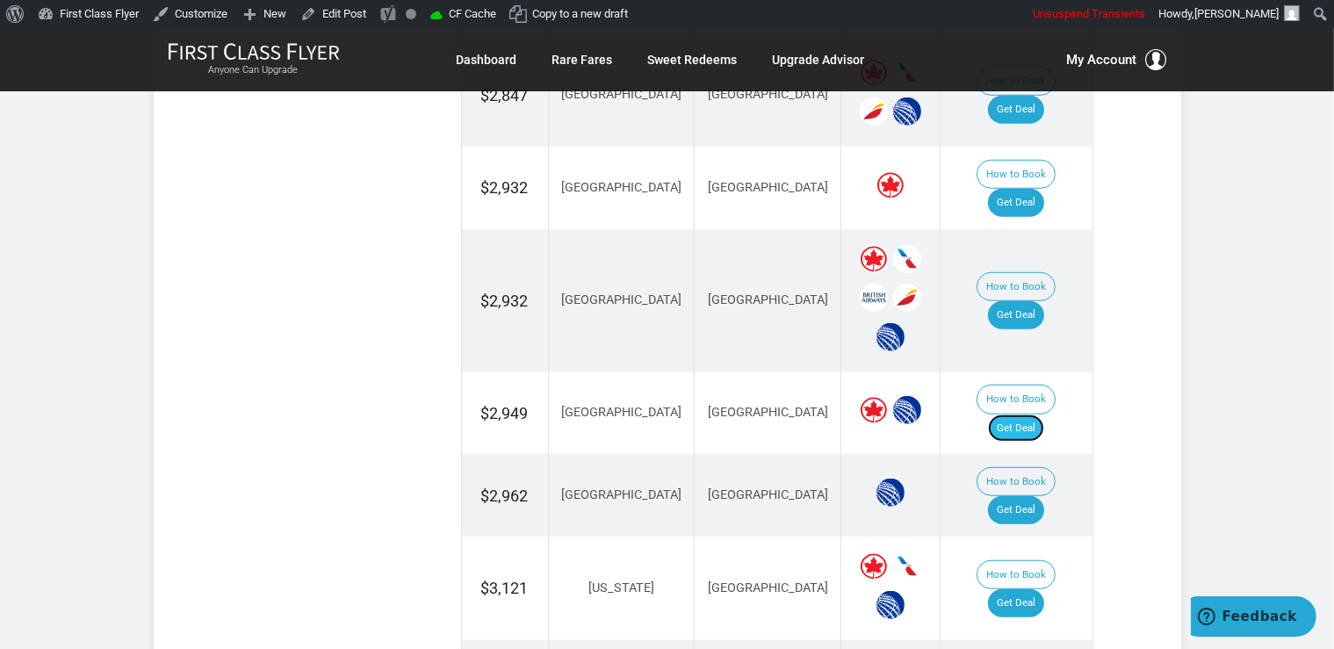
click at [1044, 414] on link "Get Deal" at bounding box center [1016, 428] width 56 height 28
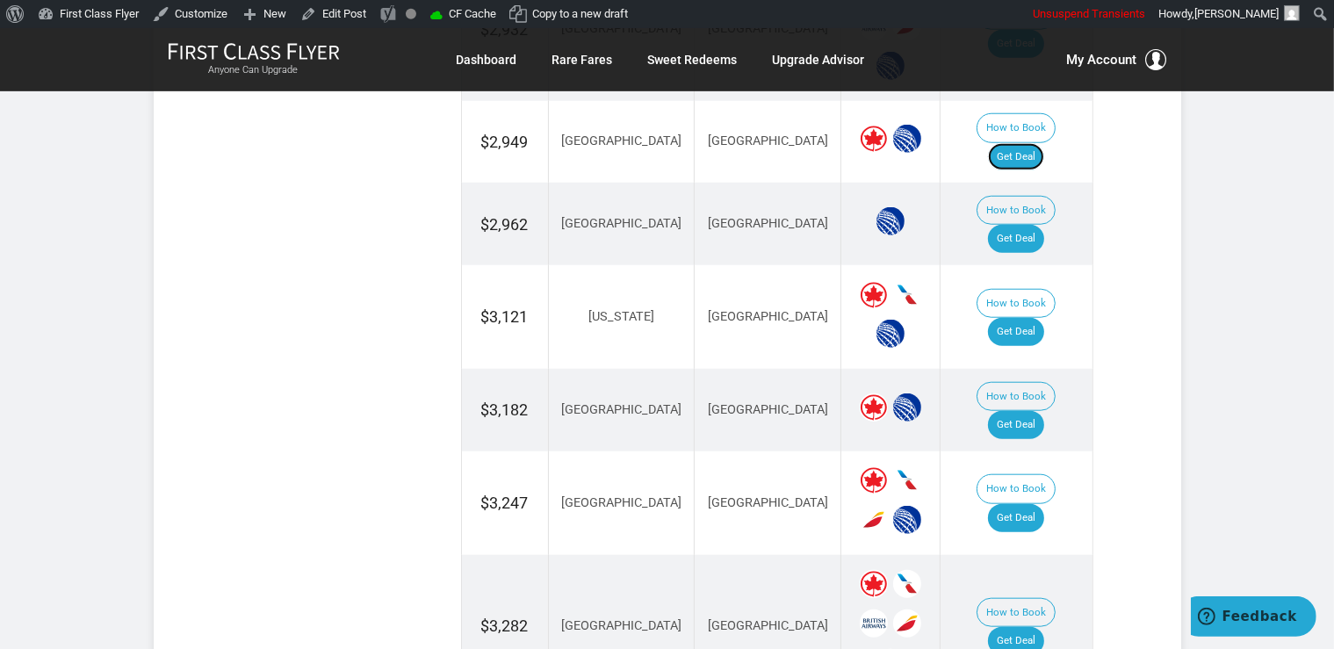
scroll to position [1668, 0]
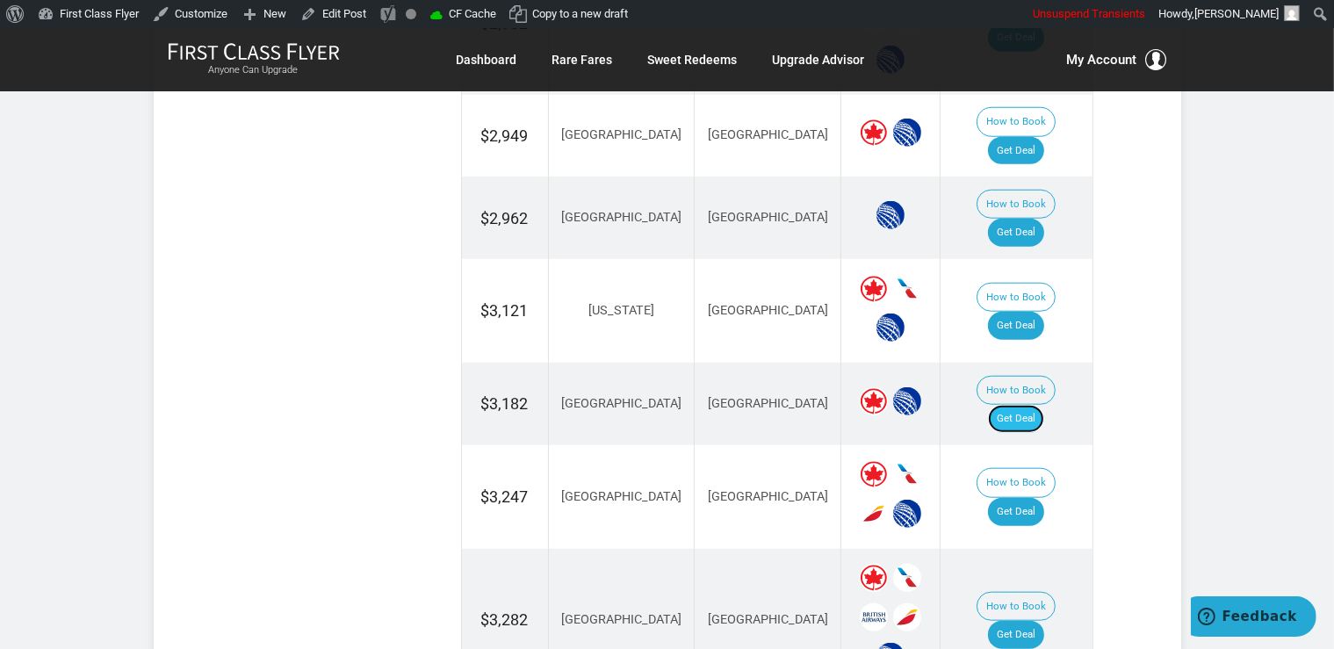
click at [1042, 405] on link "Get Deal" at bounding box center [1016, 419] width 56 height 28
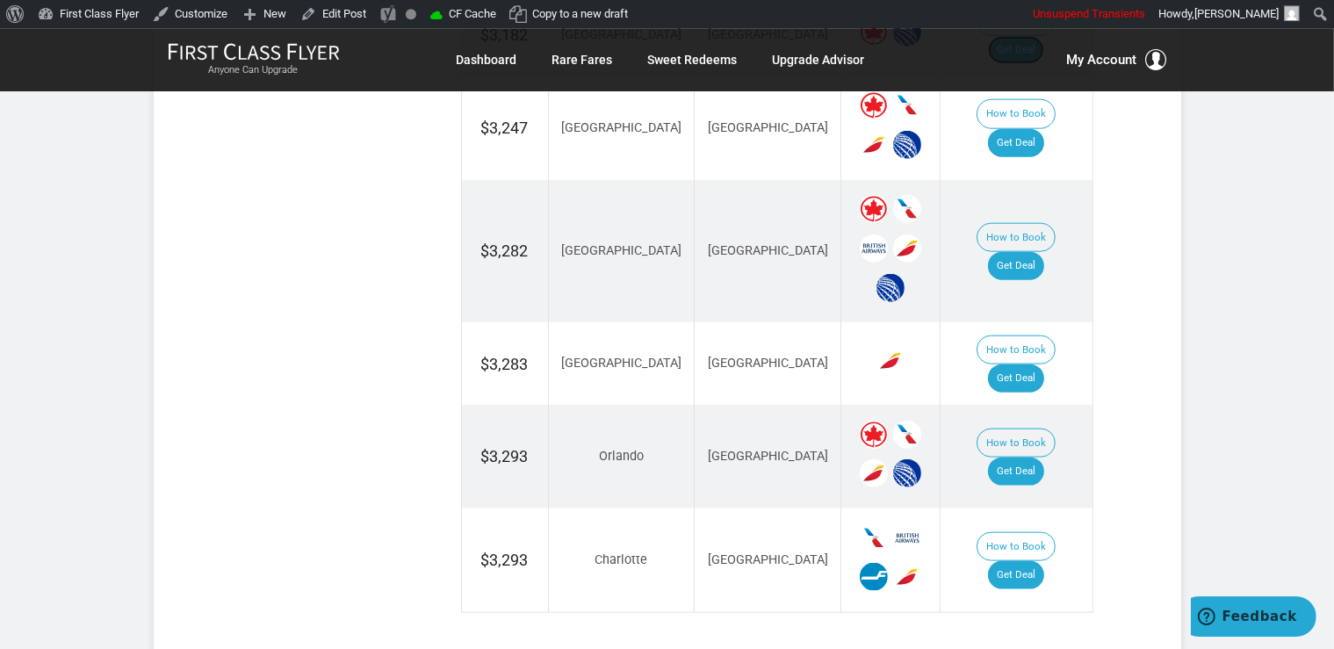
scroll to position [2040, 0]
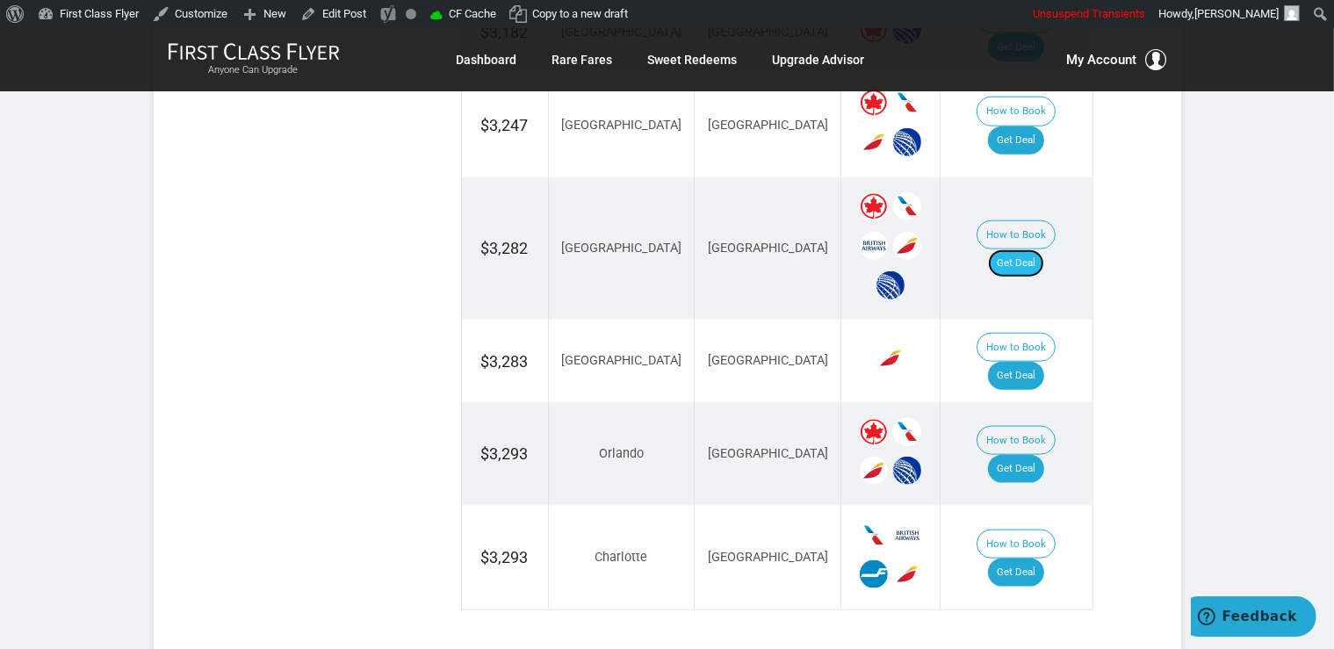
click at [1020, 249] on link "Get Deal" at bounding box center [1016, 263] width 56 height 28
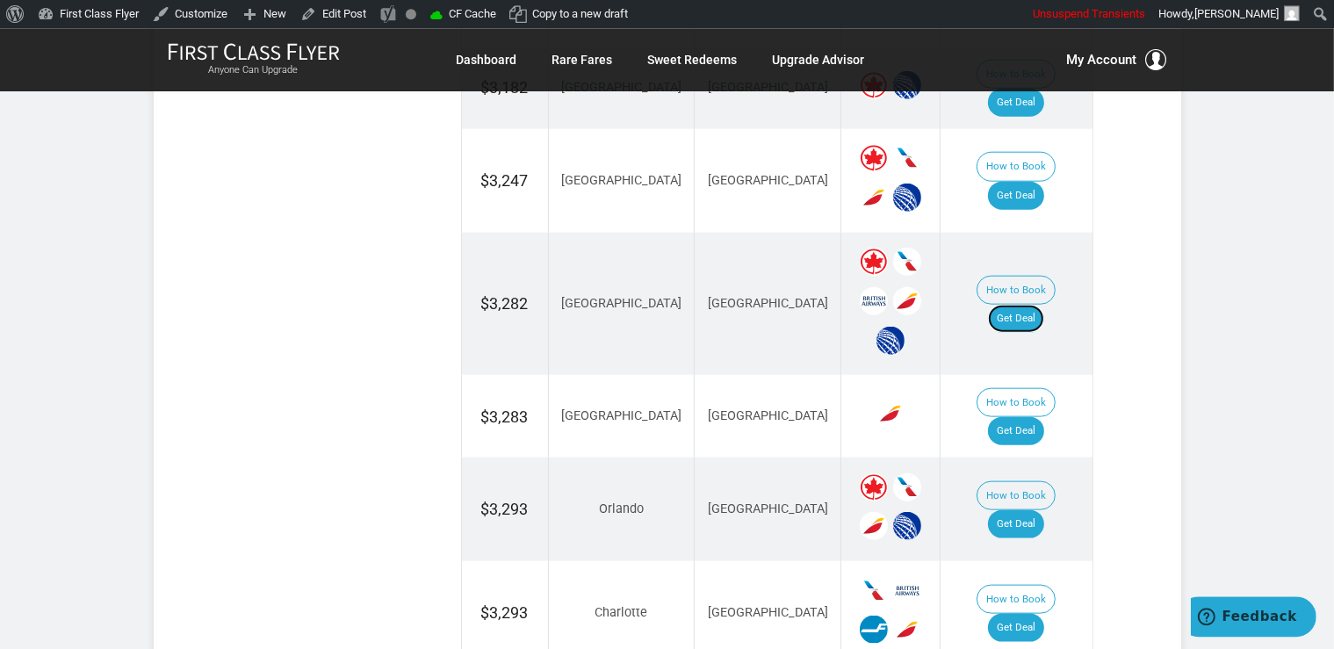
scroll to position [1947, 0]
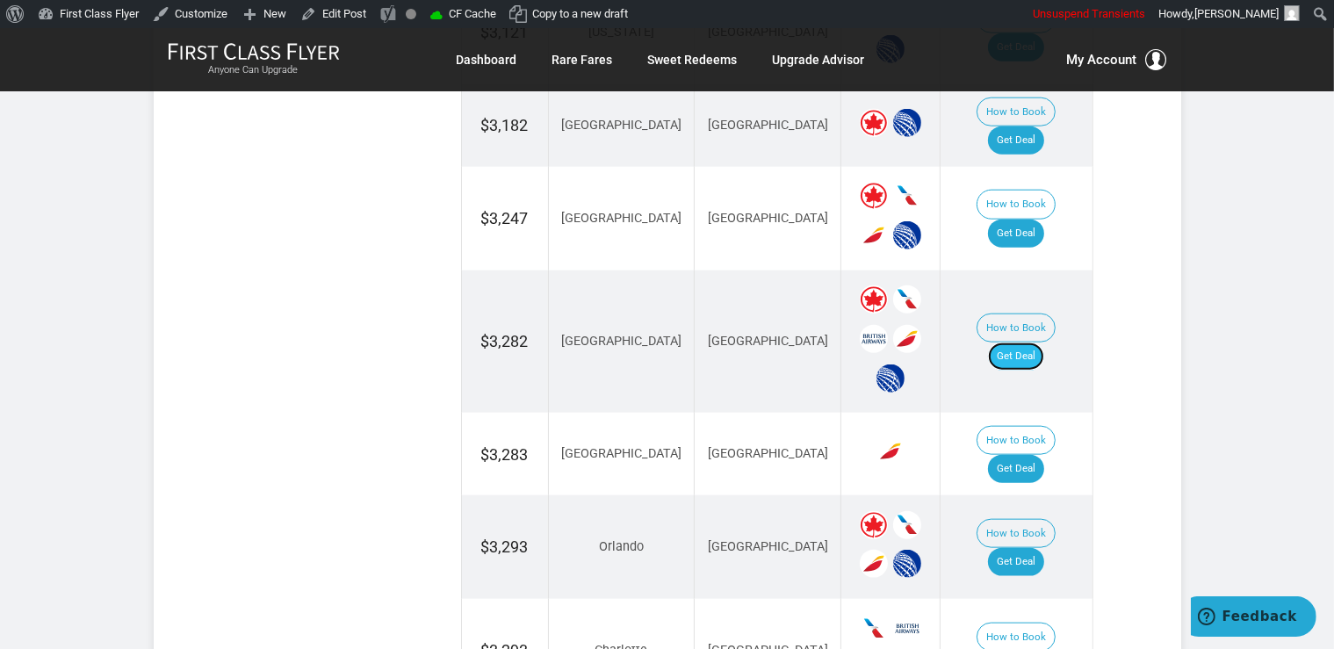
click at [1044, 342] on link "Get Deal" at bounding box center [1016, 356] width 56 height 28
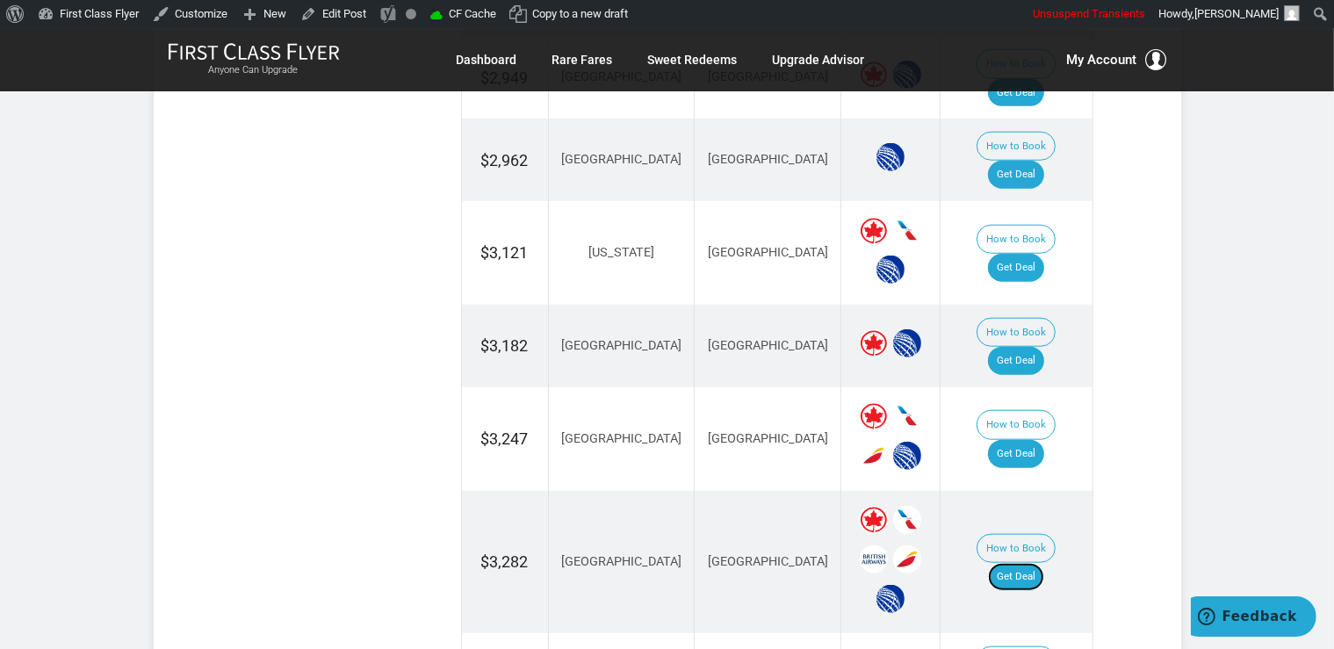
scroll to position [1668, 0]
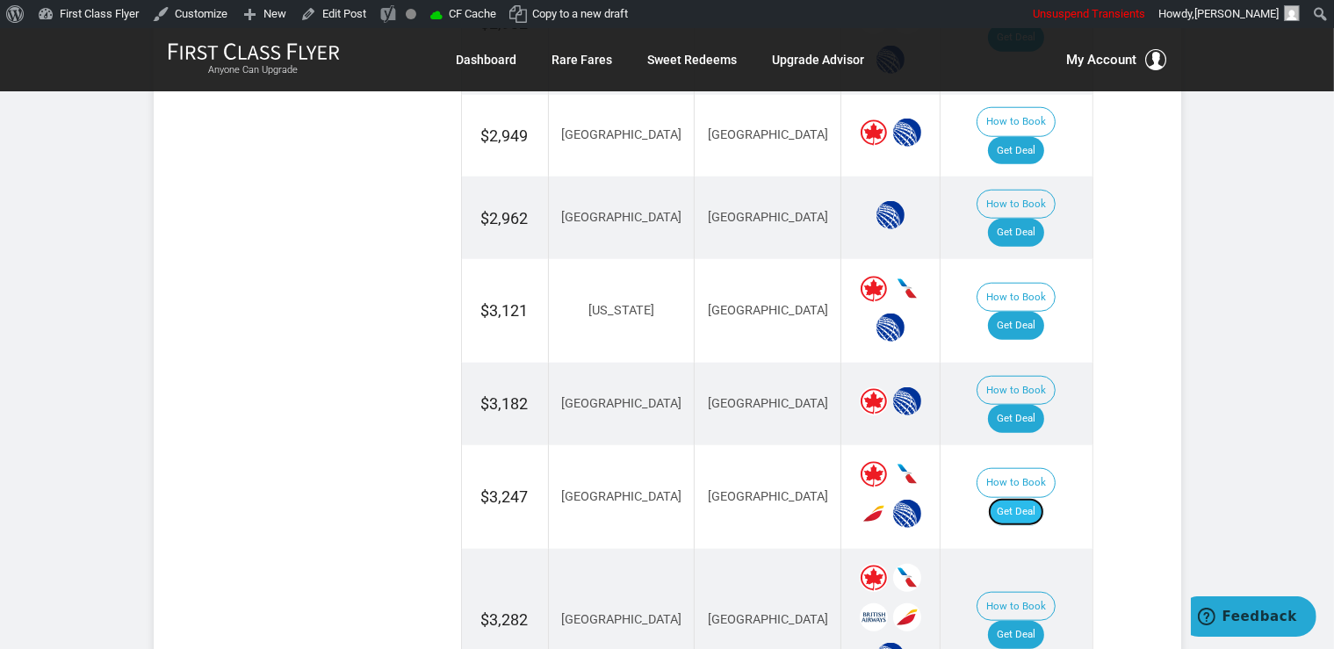
click at [1038, 498] on link "Get Deal" at bounding box center [1016, 512] width 56 height 28
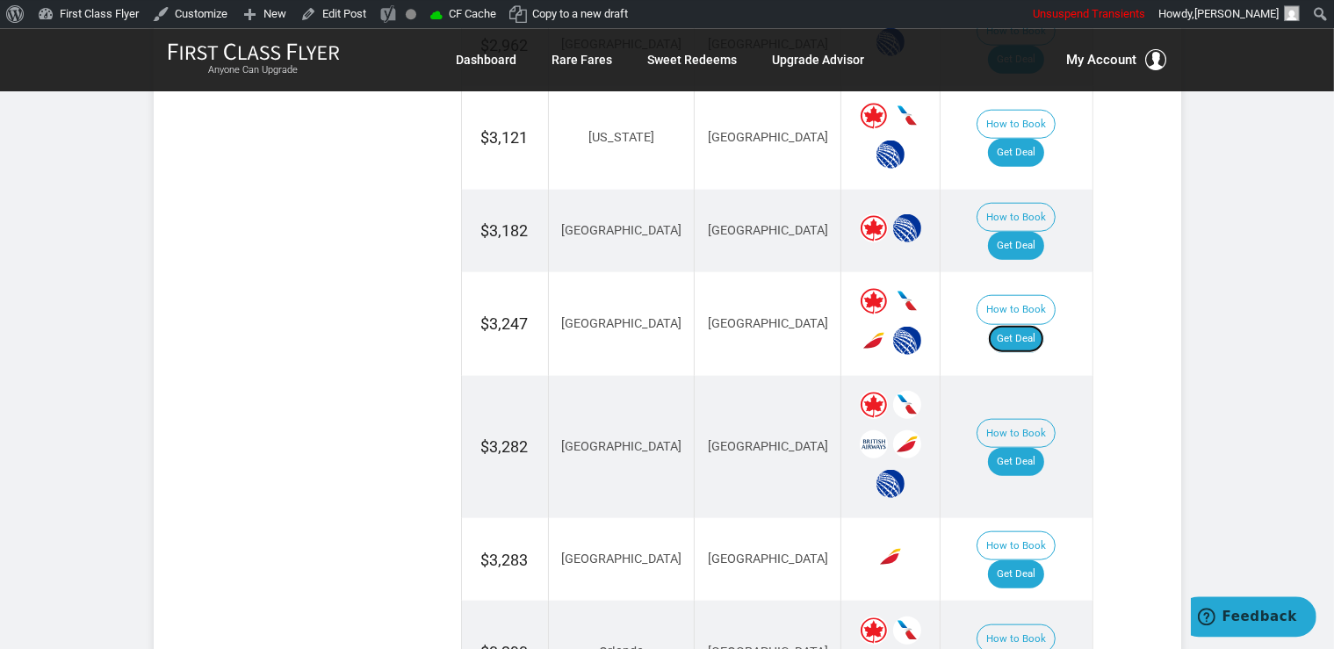
scroll to position [1855, 0]
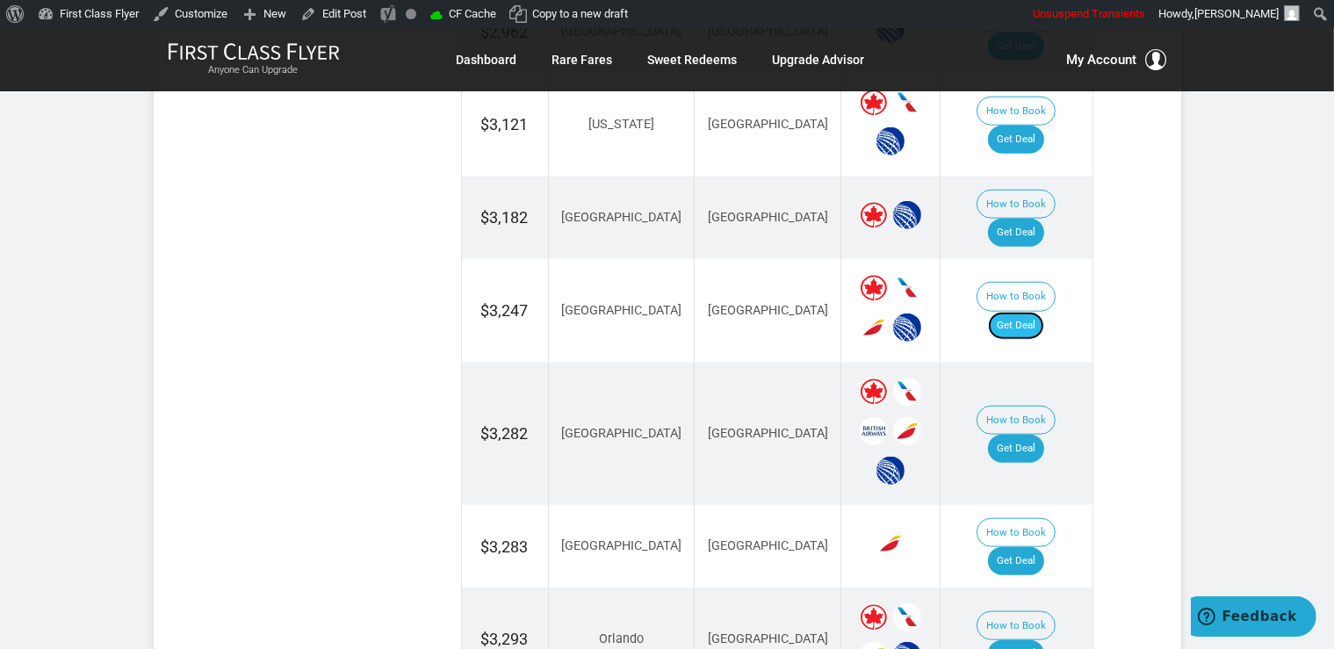
click at [1035, 312] on link "Get Deal" at bounding box center [1016, 326] width 56 height 28
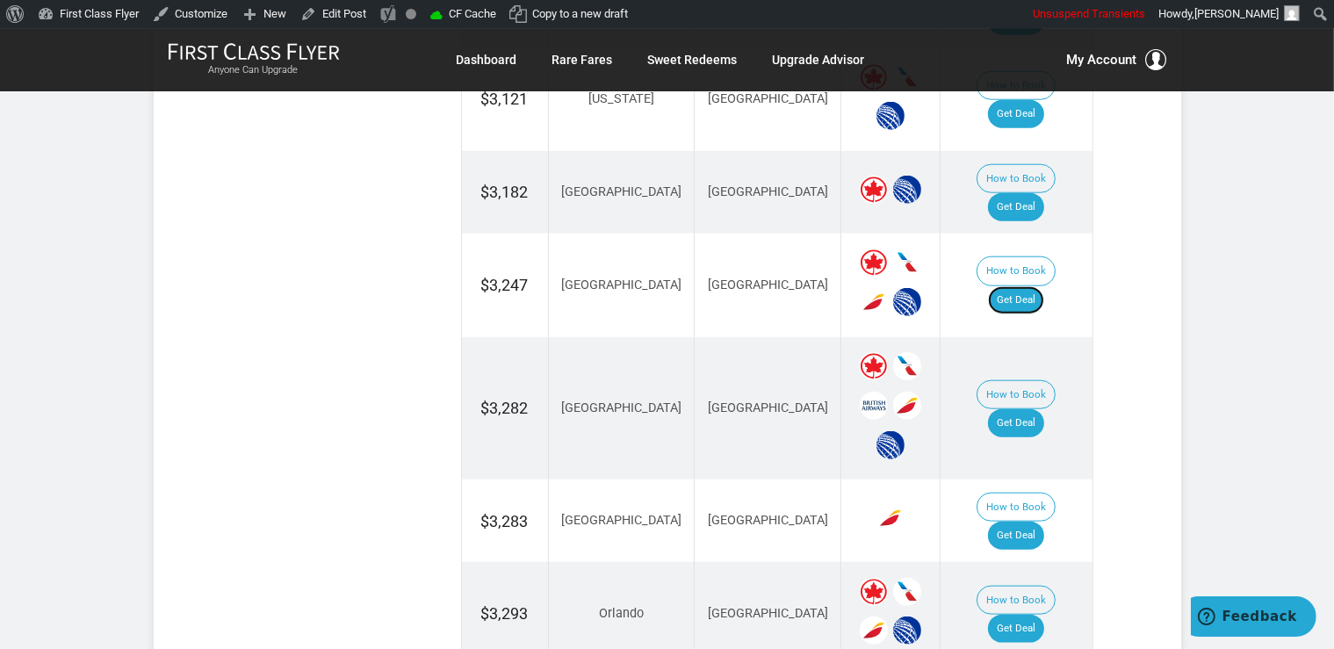
scroll to position [1947, 0]
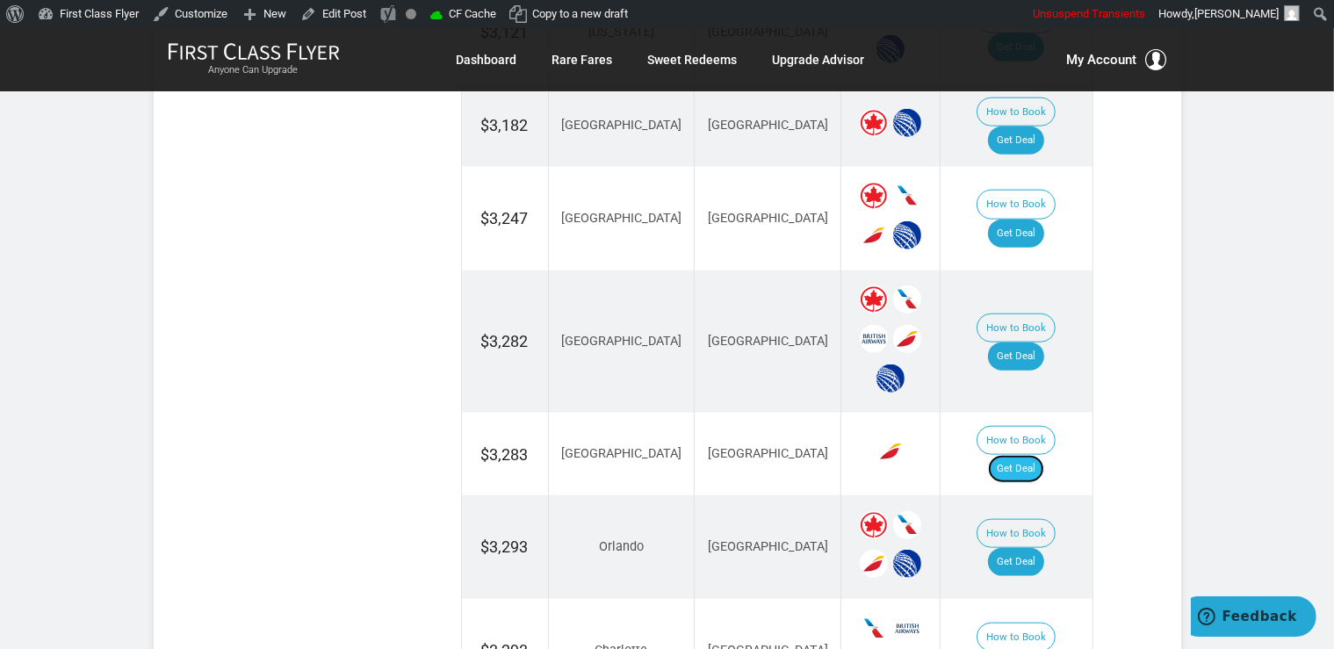
click at [1031, 455] on link "Get Deal" at bounding box center [1016, 469] width 56 height 28
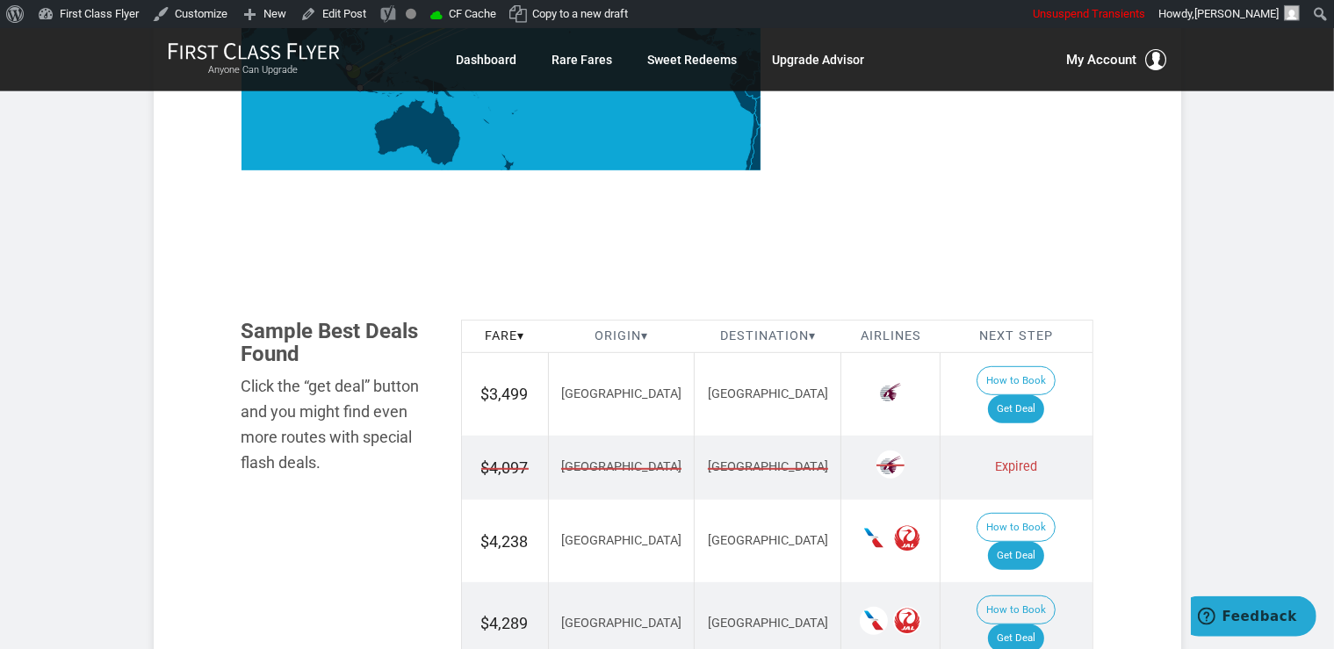
scroll to position [927, 0]
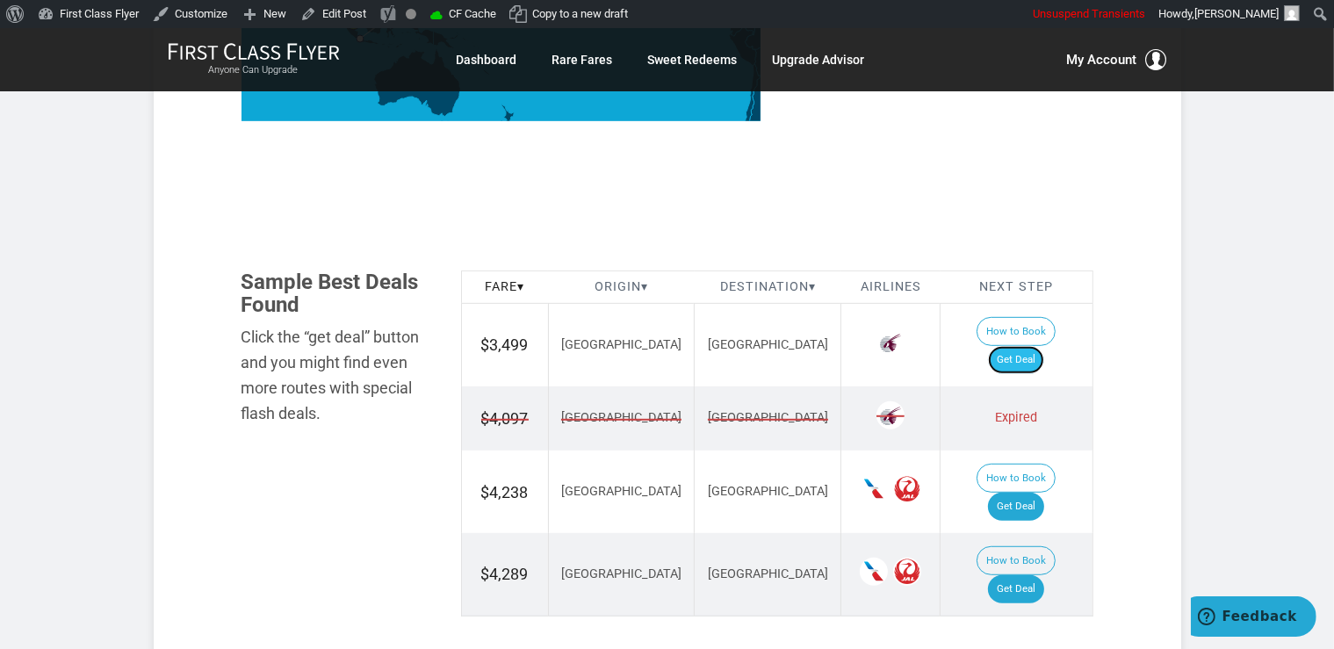
click at [1023, 346] on link "Get Deal" at bounding box center [1016, 360] width 56 height 28
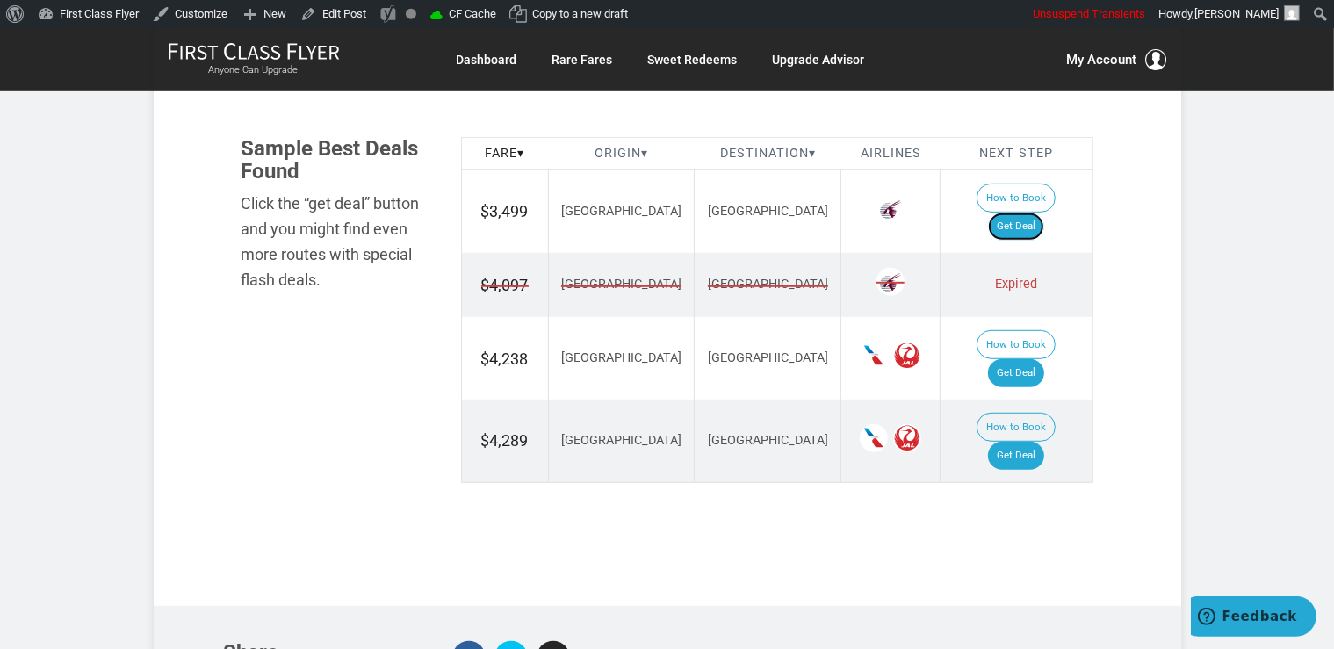
scroll to position [1113, 0]
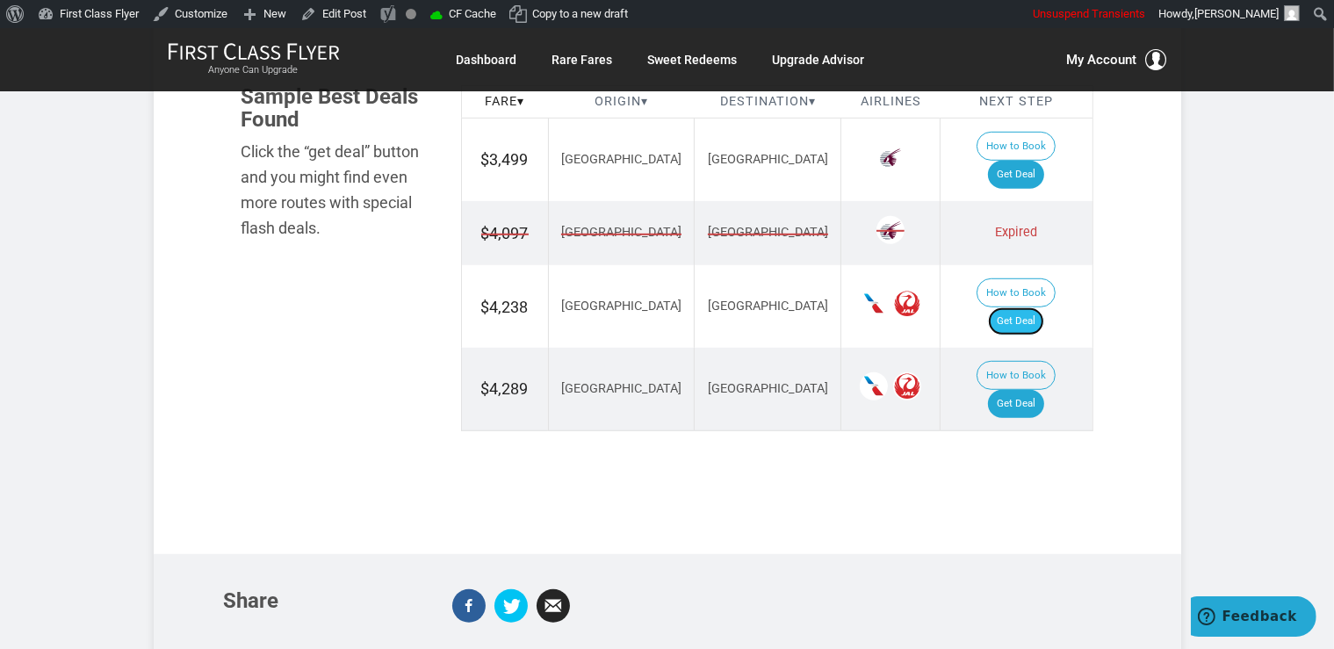
click at [1021, 307] on link "Get Deal" at bounding box center [1016, 321] width 56 height 28
drag, startPoint x: 1034, startPoint y: 284, endPoint x: 1061, endPoint y: 292, distance: 27.5
click at [1035, 390] on link "Get Deal" at bounding box center [1016, 404] width 56 height 28
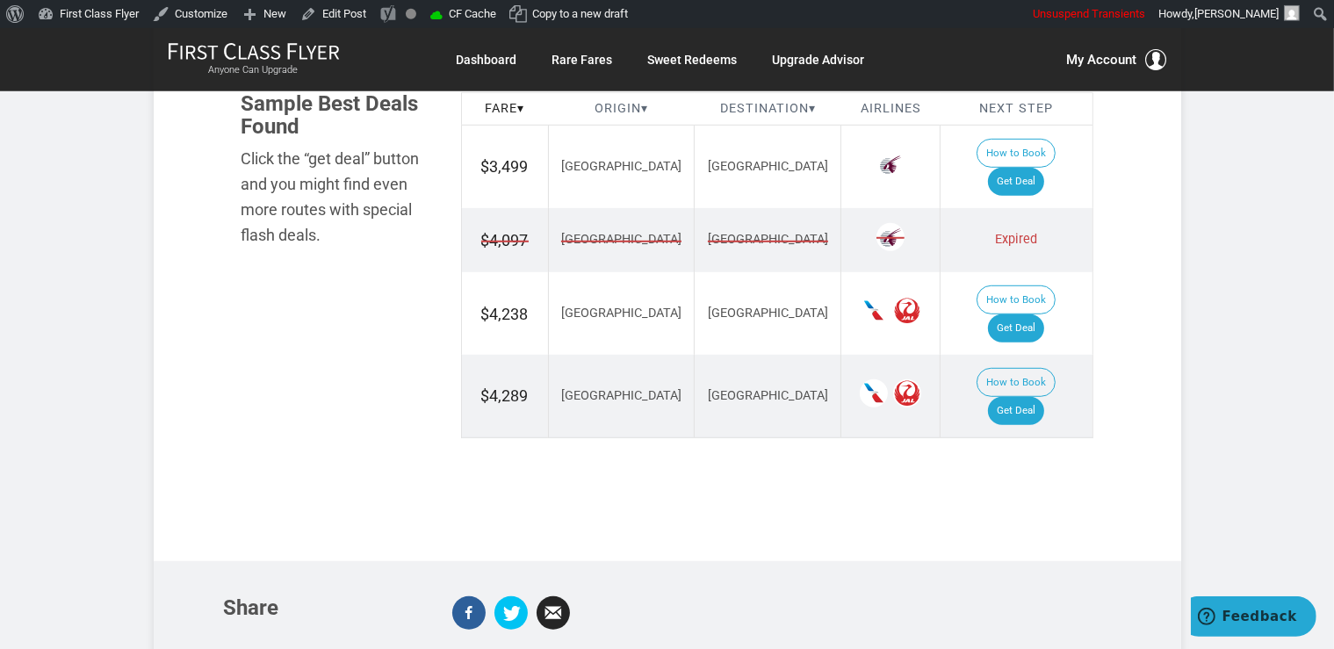
scroll to position [1097, 0]
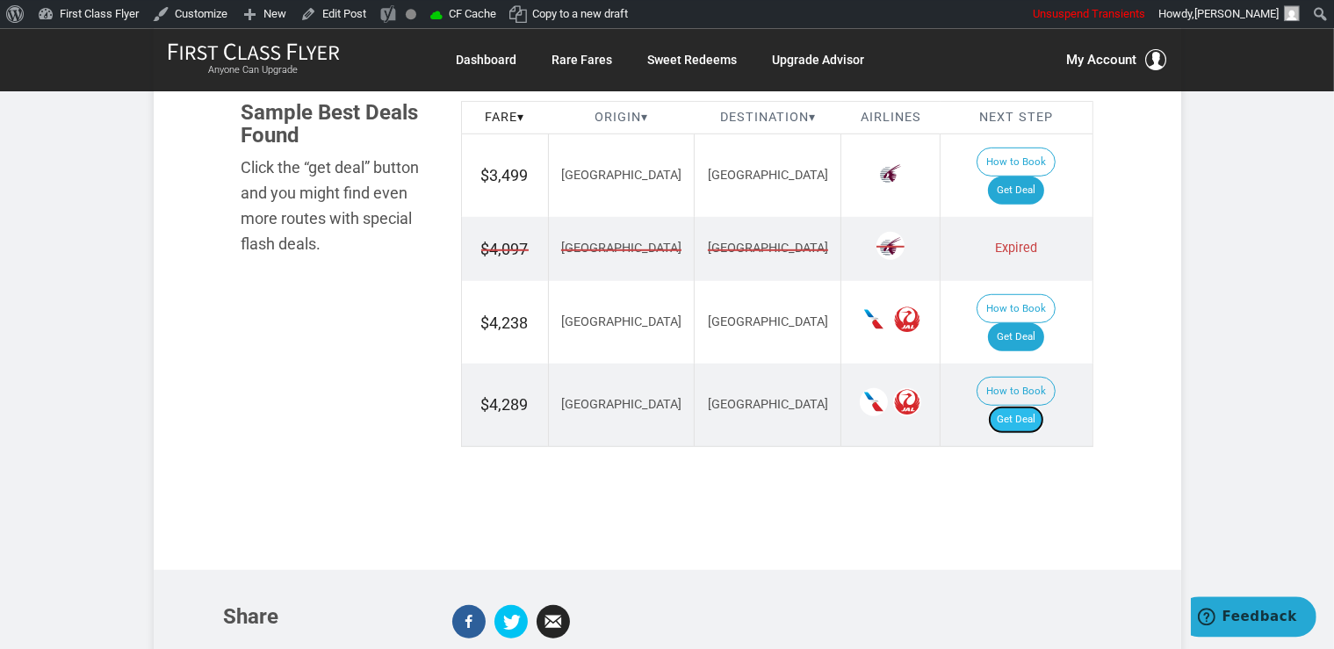
click at [1039, 406] on link "Get Deal" at bounding box center [1016, 420] width 56 height 28
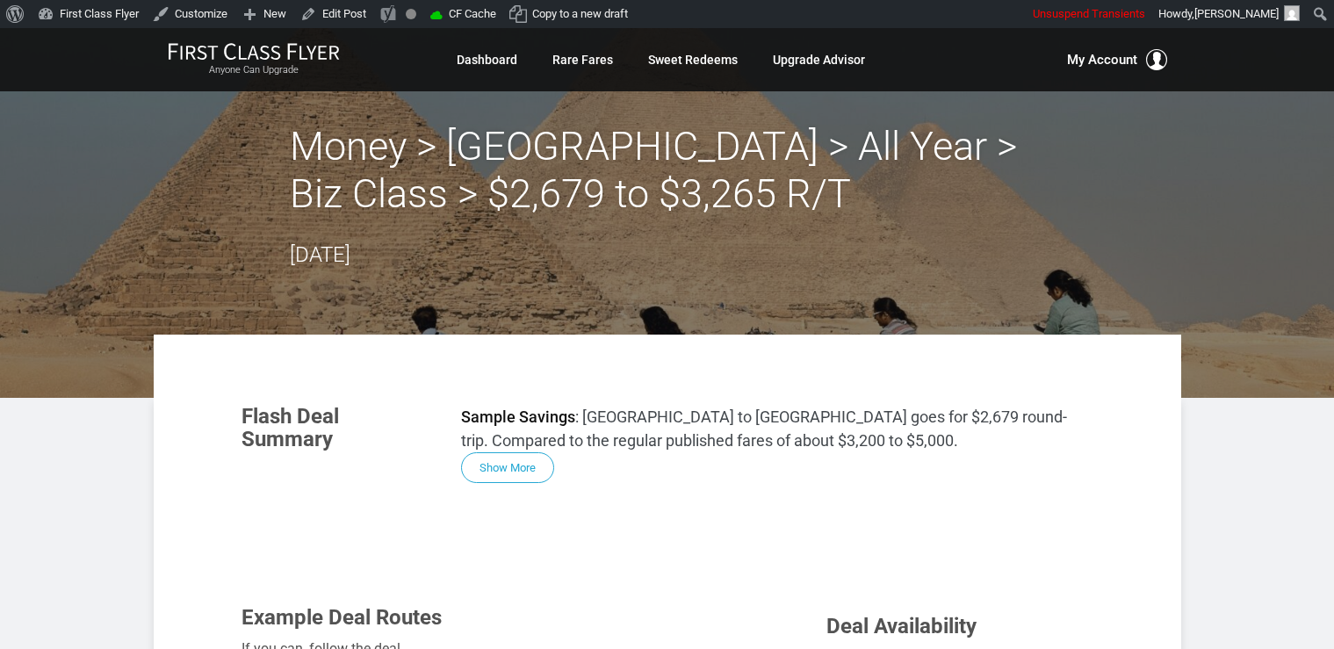
scroll to position [956, 0]
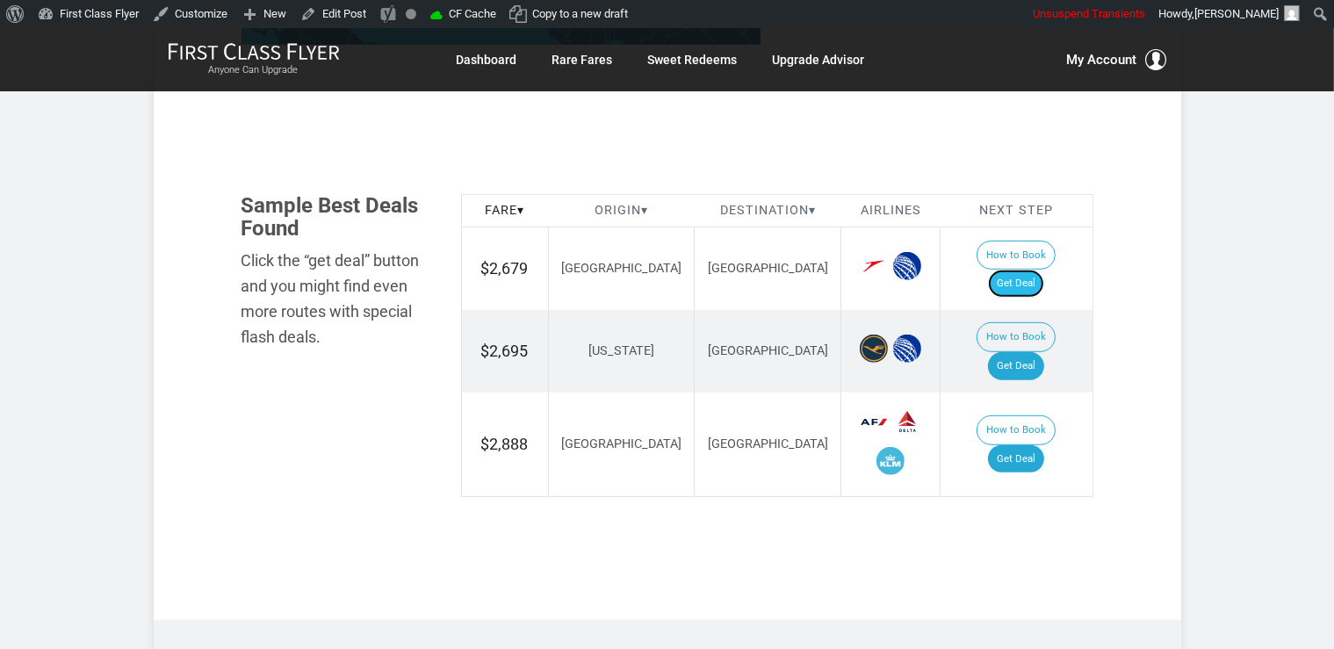
click at [1030, 270] on link "Get Deal" at bounding box center [1016, 284] width 56 height 28
click at [1040, 445] on link "Get Deal" at bounding box center [1016, 459] width 56 height 28
click at [1036, 352] on link "Get Deal" at bounding box center [1016, 366] width 56 height 28
